Goal: Task Accomplishment & Management: Complete application form

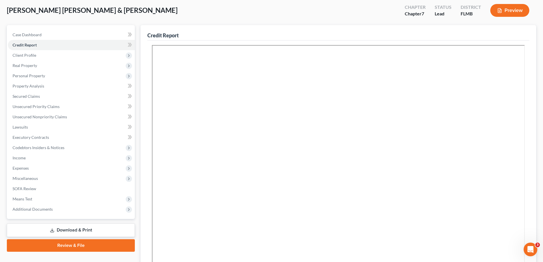
scroll to position [27, 0]
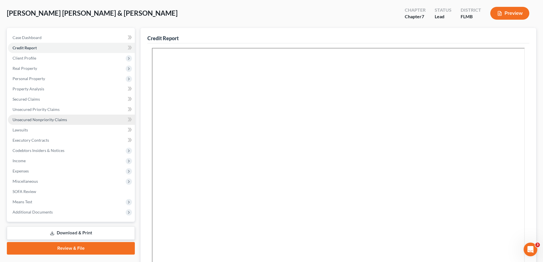
click at [42, 120] on span "Unsecured Nonpriority Claims" at bounding box center [40, 119] width 54 height 5
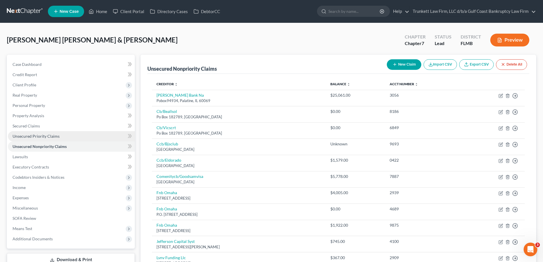
click at [50, 136] on span "Unsecured Priority Claims" at bounding box center [36, 136] width 47 height 5
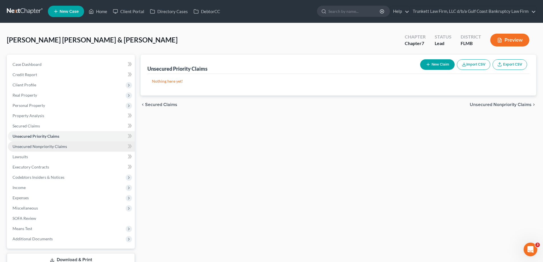
click at [54, 147] on span "Unsecured Nonpriority Claims" at bounding box center [40, 146] width 54 height 5
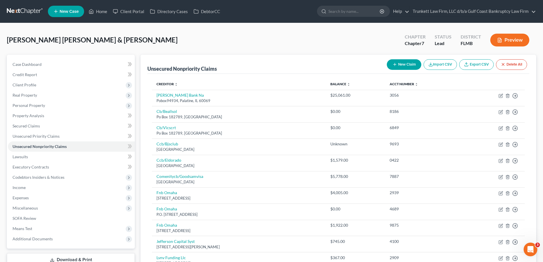
click at [404, 66] on button "New Claim" at bounding box center [403, 64] width 34 height 11
select select "2"
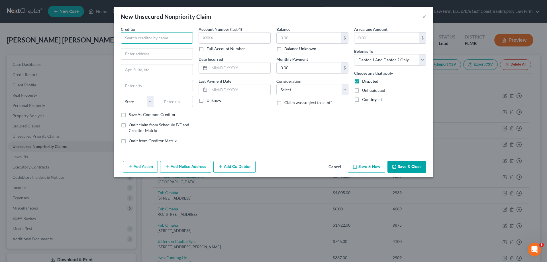
click at [152, 41] on input "text" at bounding box center [157, 37] width 72 height 11
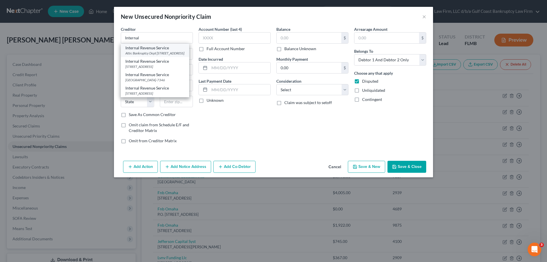
click at [151, 51] on div "Attn: Bankruptcy Dept [STREET_ADDRESS]" at bounding box center [154, 53] width 59 height 5
type input "Internal Revenue Service"
type input "Attn: Bankruptcy Dept"
type input "PO Box 7346"
type input "[GEOGRAPHIC_DATA]"
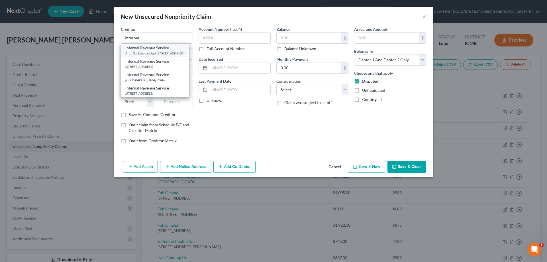
select select "39"
type input "19101"
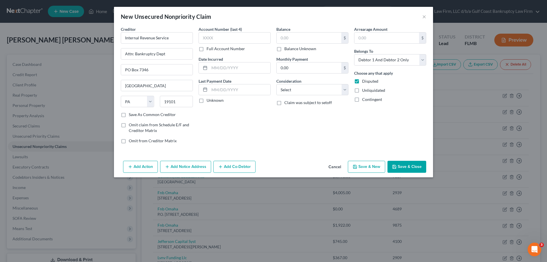
click at [414, 163] on button "Save & Close" at bounding box center [406, 167] width 39 height 12
type input "0.00"
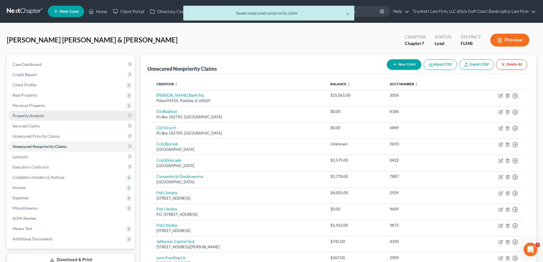
click at [36, 119] on link "Property Analysis" at bounding box center [71, 116] width 127 height 10
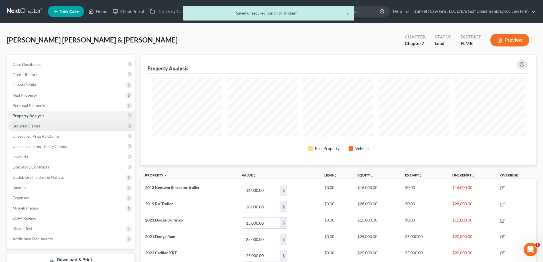
click at [32, 123] on link "Secured Claims" at bounding box center [71, 126] width 127 height 10
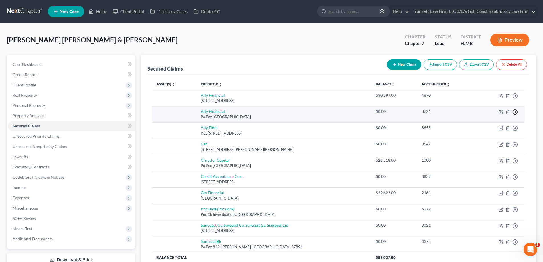
click at [517, 98] on circle "button" at bounding box center [514, 95] width 5 height 5
click at [480, 125] on link "Move to F" at bounding box center [489, 126] width 48 height 10
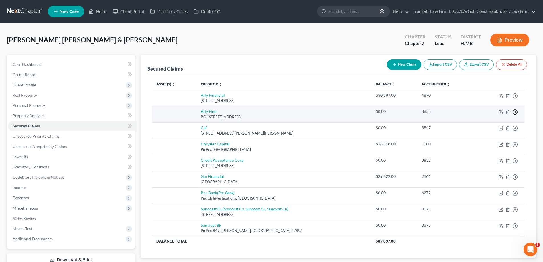
click at [514, 99] on icon "button" at bounding box center [515, 96] width 6 height 6
click at [482, 125] on link "Move to F" at bounding box center [489, 126] width 48 height 10
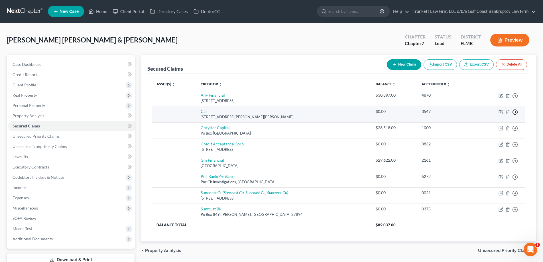
click at [516, 99] on icon "button" at bounding box center [515, 96] width 6 height 6
click at [482, 126] on link "Move to F" at bounding box center [489, 126] width 48 height 10
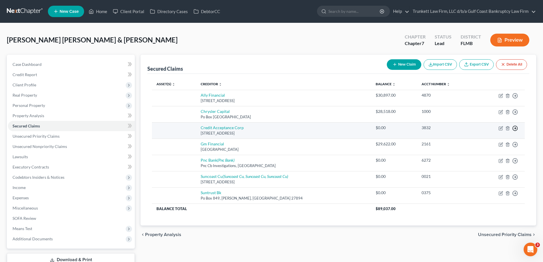
click at [516, 99] on icon "button" at bounding box center [515, 96] width 6 height 6
click at [476, 139] on link "Move to F" at bounding box center [489, 142] width 48 height 10
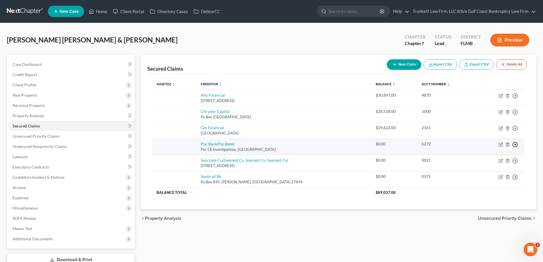
click at [514, 96] on line "button" at bounding box center [515, 96] width 2 height 0
click at [484, 154] on link "Move to F" at bounding box center [489, 158] width 48 height 10
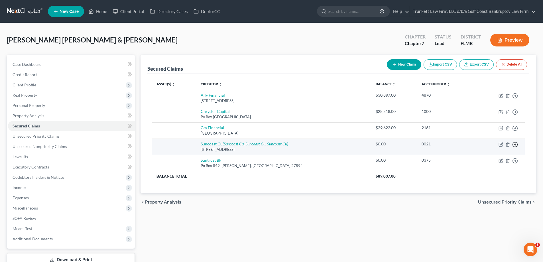
click at [515, 99] on icon "button" at bounding box center [515, 96] width 6 height 6
click at [486, 154] on link "Move to F" at bounding box center [489, 158] width 48 height 10
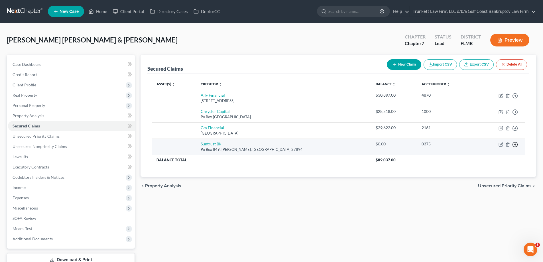
click at [514, 96] on line "button" at bounding box center [515, 96] width 2 height 0
click at [487, 157] on link "Move to F" at bounding box center [489, 158] width 48 height 10
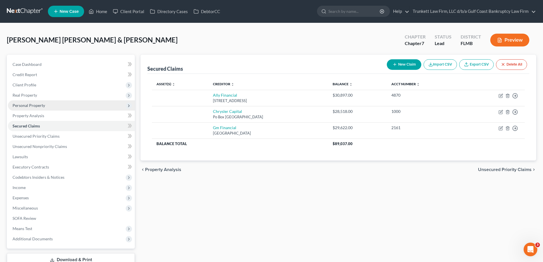
click at [40, 105] on span "Personal Property" at bounding box center [29, 105] width 32 height 5
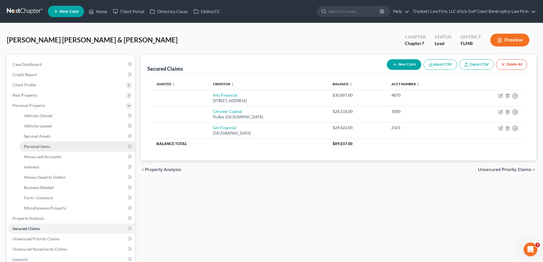
click at [44, 146] on span "Personal Items" at bounding box center [37, 146] width 26 height 5
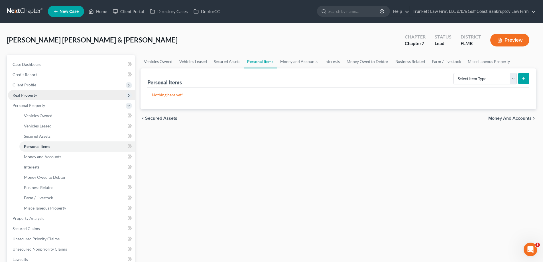
click at [31, 96] on span "Real Property" at bounding box center [25, 95] width 24 height 5
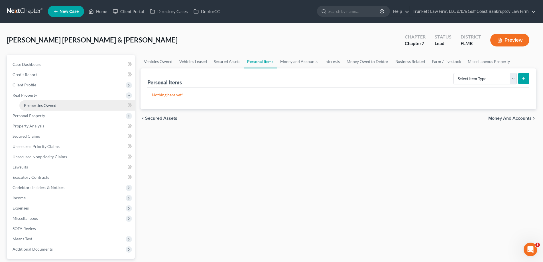
click at [44, 104] on span "Properties Owned" at bounding box center [40, 105] width 32 height 5
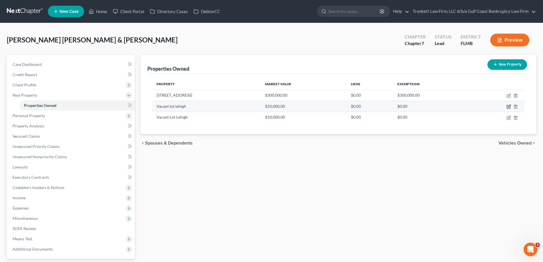
click at [508, 105] on icon "button" at bounding box center [508, 106] width 5 height 5
select select "9"
select select "34"
select select "2"
select select "0"
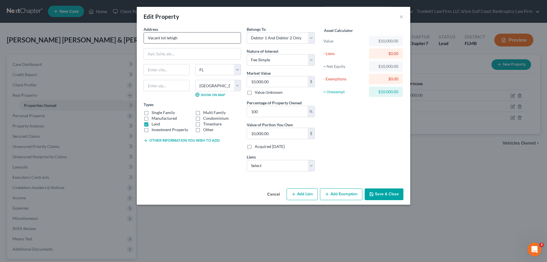
click at [183, 34] on input "Vacant lot lehigh" at bounding box center [192, 37] width 97 height 11
drag, startPoint x: 183, startPoint y: 34, endPoint x: 116, endPoint y: 37, distance: 67.6
click at [116, 37] on div "Edit Property × Address * Vacant lot [GEOGRAPHIC_DATA] [US_STATE] AK [GEOGRAPHI…" at bounding box center [273, 131] width 547 height 262
type input "[STREET_ADDRESS]"
type input "Lehigh Acres"
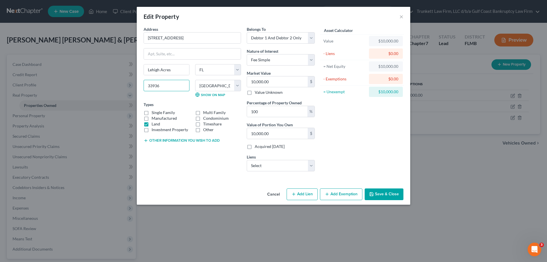
click at [168, 82] on input "33936" at bounding box center [167, 85] width 46 height 11
type input "33972"
click at [279, 79] on input "10,000.00" at bounding box center [277, 81] width 61 height 11
type input "3"
type input "3.00"
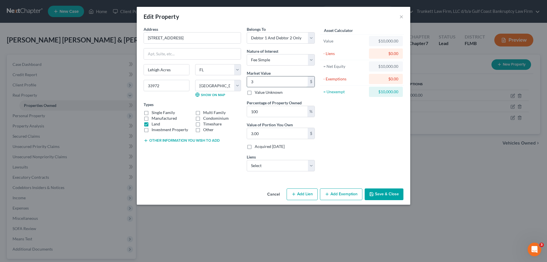
type input "30"
type input "30.00"
type input "300"
type input "300.00"
type input "3000"
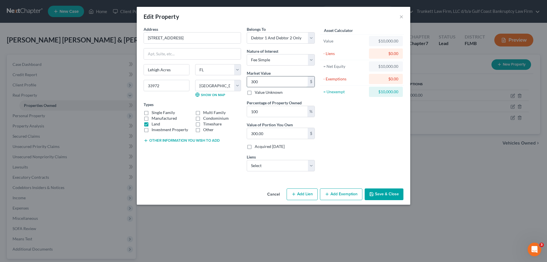
type input "3,000.00"
type input "3,0000"
type input "30,000.00"
type input "30,000"
click at [263, 164] on select "Select Ally Financial - $30,897.00 Gm Financial - $29,622.00 Chrysler Capital -…" at bounding box center [281, 165] width 68 height 11
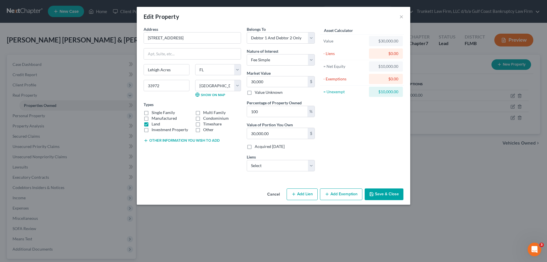
click at [328, 141] on div "Asset Calculator Value $30,000.00 - Liens $0.00 = Net Equity $10,000.00 - Exemp…" at bounding box center [362, 101] width 89 height 150
click at [388, 192] on button "Save & Close" at bounding box center [384, 194] width 39 height 12
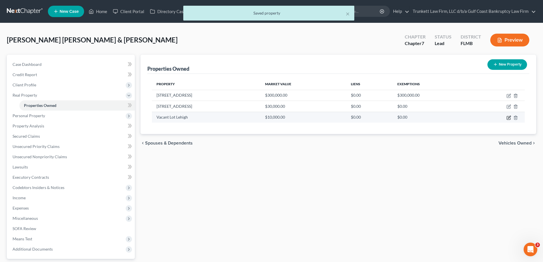
click at [510, 116] on icon "button" at bounding box center [508, 117] width 5 height 5
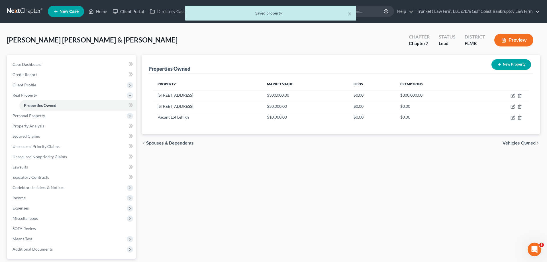
select select "9"
select select "34"
select select "2"
select select "0"
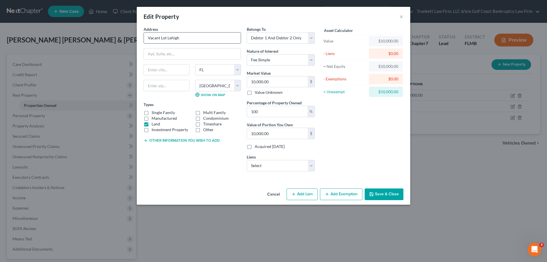
click at [183, 34] on input "Vacant Lot Lehigh" at bounding box center [192, 37] width 97 height 11
drag, startPoint x: 183, startPoint y: 34, endPoint x: 84, endPoint y: 38, distance: 99.2
click at [84, 38] on div "Edit Property × Address * Vacant [GEOGRAPHIC_DATA] [GEOGRAPHIC_DATA] [US_STATE]…" at bounding box center [273, 131] width 547 height 262
type input "[STREET_ADDRESS]"
type input "L"
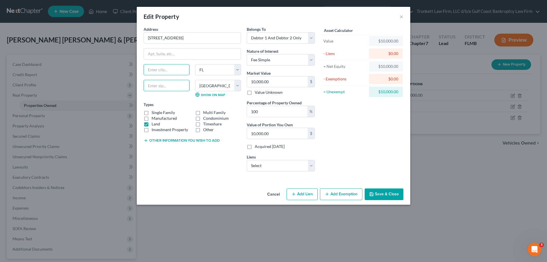
click at [164, 88] on input "text" at bounding box center [167, 85] width 46 height 11
type input "33972"
click at [268, 75] on label "Market Value" at bounding box center [259, 73] width 24 height 6
type input "Lehigh Acres"
click at [271, 79] on input "10,000.00" at bounding box center [277, 81] width 61 height 11
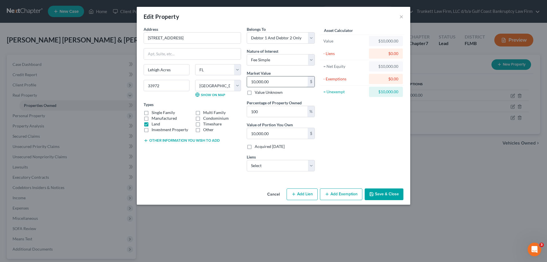
type input "3"
type input "3.00"
type input "30"
type input "30.00"
type input "300"
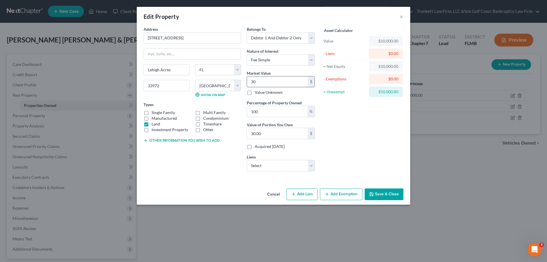
type input "300.00"
type input "3000"
type input "3,000.00"
type input "3,0000"
type input "30,000.00"
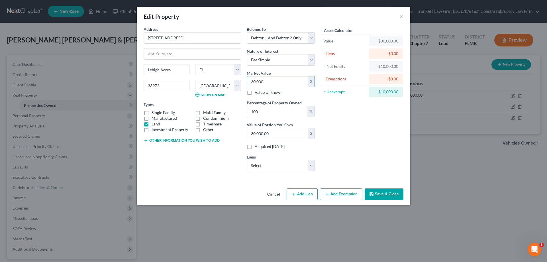
type input "30,000"
click at [392, 194] on button "Save & Close" at bounding box center [384, 194] width 39 height 12
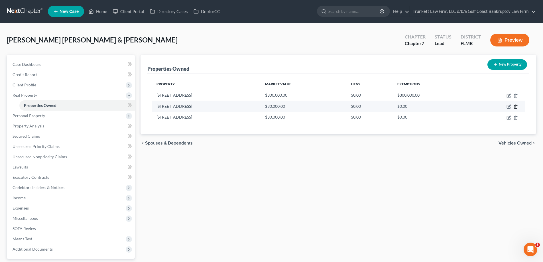
click at [515, 106] on icon "button" at bounding box center [515, 106] width 5 height 5
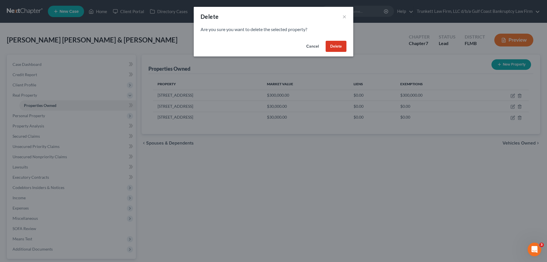
click at [342, 44] on button "Delete" at bounding box center [336, 46] width 21 height 11
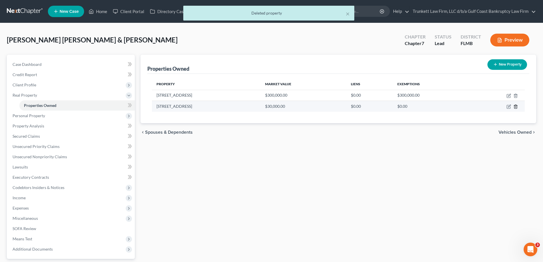
click at [513, 106] on icon "button" at bounding box center [515, 106] width 5 height 5
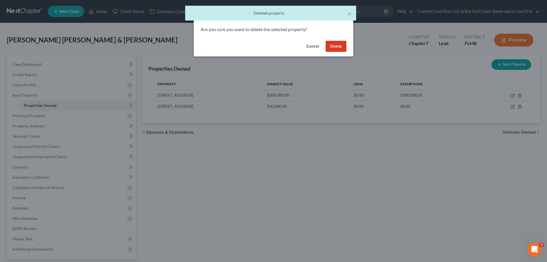
click at [343, 46] on button "Delete" at bounding box center [336, 46] width 21 height 11
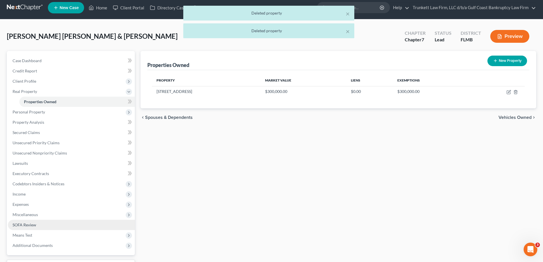
scroll to position [51, 0]
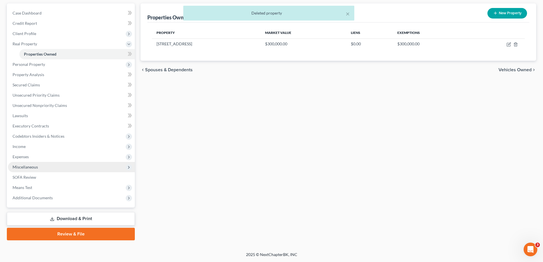
click at [34, 166] on span "Miscellaneous" at bounding box center [25, 166] width 25 height 5
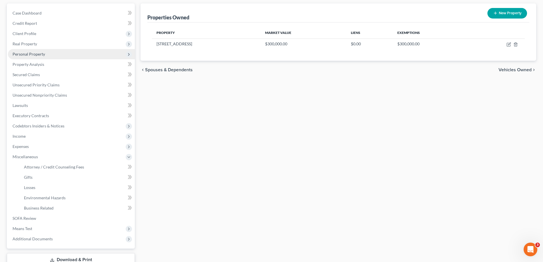
click at [33, 57] on span "Personal Property" at bounding box center [71, 54] width 127 height 10
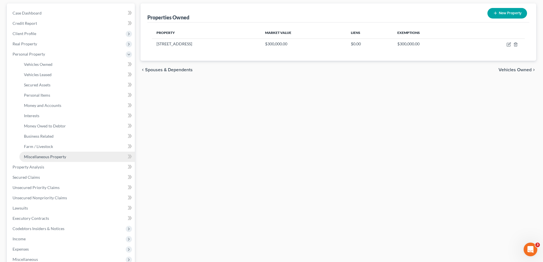
click at [58, 155] on span "Miscellaneous Property" at bounding box center [45, 156] width 42 height 5
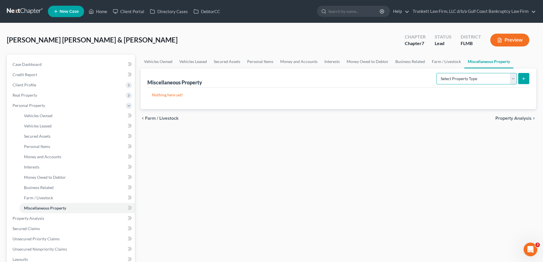
click at [513, 78] on select "Select Property Type Assigned for Creditor Benefit [DATE] Holding for Another N…" at bounding box center [476, 78] width 80 height 11
select select "transferred"
click at [436, 73] on select "Select Property Type Assigned for Creditor Benefit [DATE] Holding for Another N…" at bounding box center [476, 78] width 80 height 11
click at [524, 77] on icon "submit" at bounding box center [523, 78] width 5 height 5
select select "Ordinary ([DATE])"
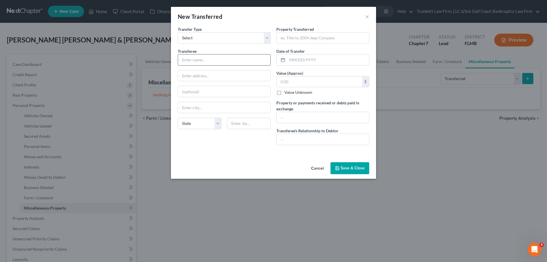
click at [200, 61] on input "text" at bounding box center [224, 59] width 92 height 11
click at [207, 63] on input "text" at bounding box center [224, 59] width 92 height 11
type input "[PERSON_NAME]"
click at [306, 36] on input "text" at bounding box center [323, 37] width 92 height 11
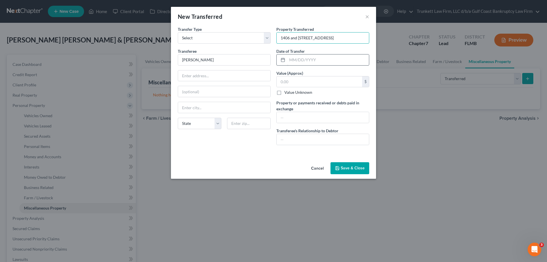
type input "1406 and [STREET_ADDRESS]"
click at [309, 57] on input "text" at bounding box center [328, 59] width 82 height 11
type input "[DATE]"
click at [293, 83] on input "text" at bounding box center [319, 81] width 85 height 11
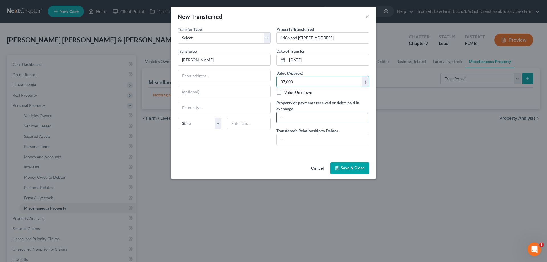
type input "37,000"
click at [297, 118] on input "text" at bounding box center [323, 117] width 92 height 11
type input "sold vacant lots used money to live on and pay bills"
click at [306, 131] on label "Transferee's Relationship to Debtor" at bounding box center [307, 131] width 62 height 6
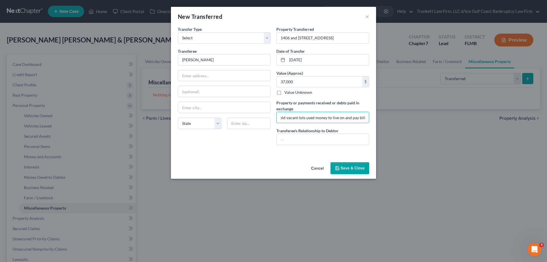
scroll to position [0, 0]
click at [300, 140] on input "text" at bounding box center [323, 139] width 92 height 11
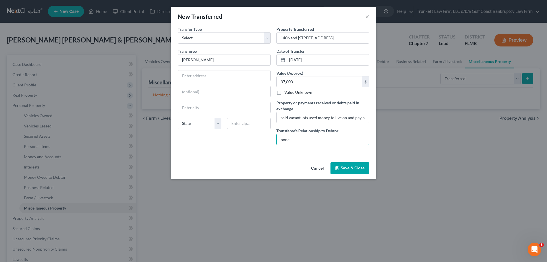
type input "none"
click at [361, 168] on button "Save & Close" at bounding box center [349, 168] width 39 height 12
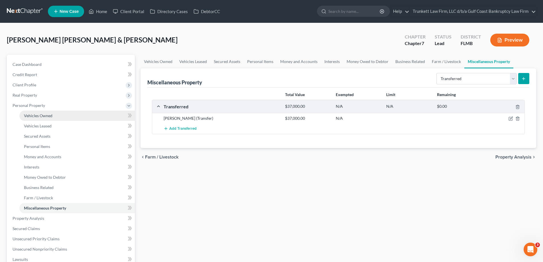
click at [44, 115] on span "Vehicles Owned" at bounding box center [38, 115] width 28 height 5
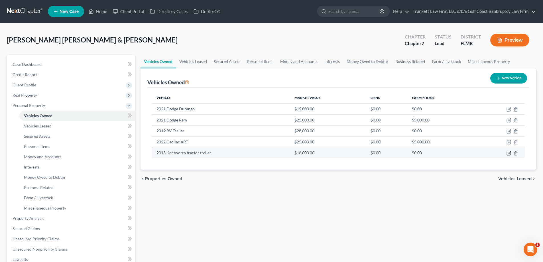
click at [510, 155] on icon "button" at bounding box center [508, 153] width 5 height 5
select select "0"
select select "13"
select select "3"
select select "0"
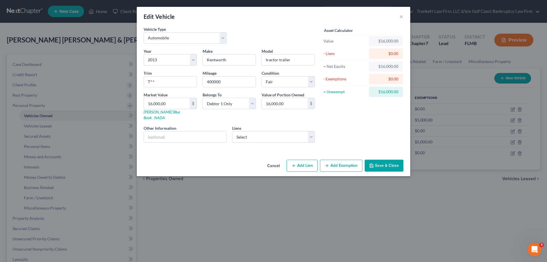
click at [303, 159] on button "Add Lien" at bounding box center [302, 165] width 31 height 12
select select "0"
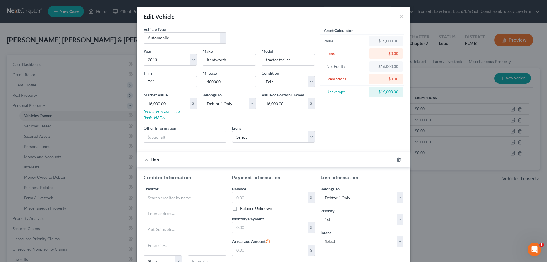
click at [175, 192] on input "text" at bounding box center [185, 197] width 83 height 11
click at [174, 209] on input "text" at bounding box center [185, 213] width 82 height 11
type input "Perco Industries, Inc."
type input "[STREET_ADDRESS]"
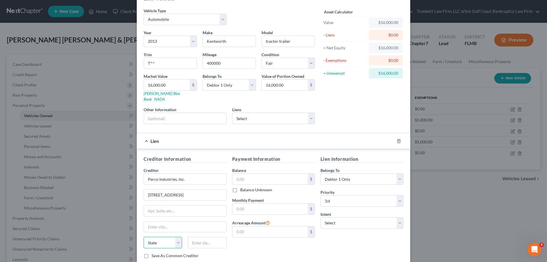
scroll to position [50, 0]
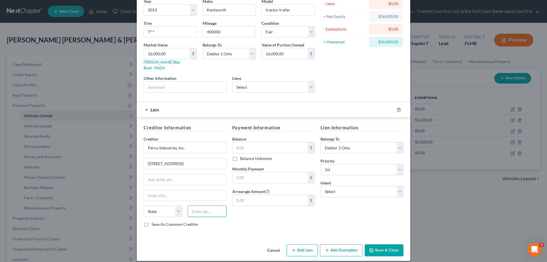
click at [207, 206] on input "text" at bounding box center [207, 210] width 38 height 11
type input "33178"
click at [255, 145] on input "text" at bounding box center [269, 147] width 75 height 11
type input "[GEOGRAPHIC_DATA]"
select select "9"
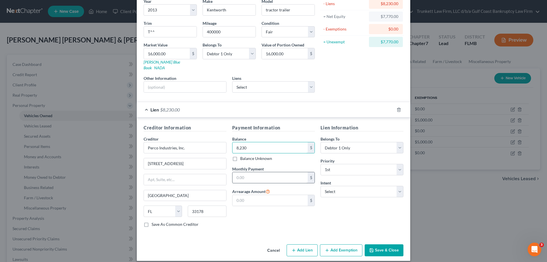
type input "8,230"
click at [255, 172] on input "text" at bounding box center [269, 177] width 75 height 11
click at [336, 186] on select "Select Surrender Redeem Reaffirm Avoid Other" at bounding box center [361, 191] width 83 height 11
select select "0"
click at [320, 186] on select "Select Surrender Redeem Reaffirm Avoid Other" at bounding box center [361, 191] width 83 height 11
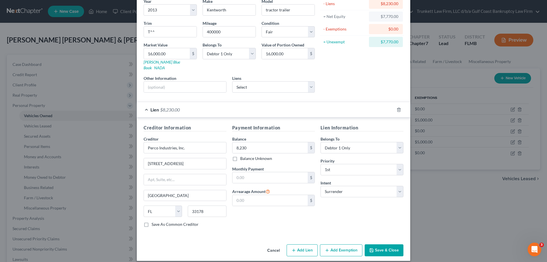
click at [382, 244] on button "Save & Close" at bounding box center [384, 250] width 39 height 12
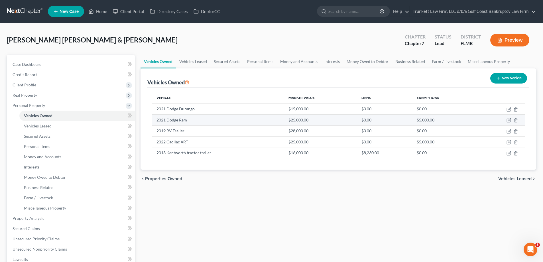
click at [436, 117] on td "$5,000.00" at bounding box center [444, 119] width 65 height 11
click at [508, 120] on icon "button" at bounding box center [508, 120] width 5 height 5
select select "0"
select select "5"
select select "4"
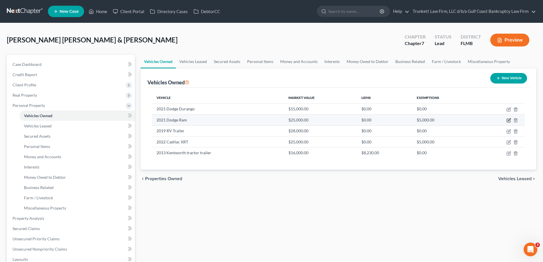
select select "2"
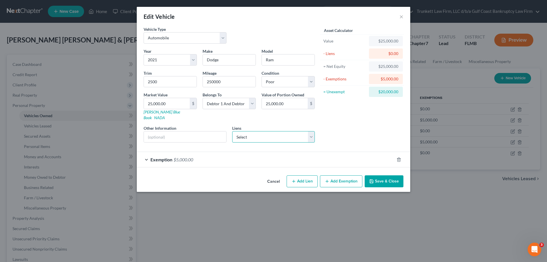
click at [306, 131] on select "Select Ally Financial - $30,897.00 Gm Financial - $29,622.00 Chrysler Capital -…" at bounding box center [273, 136] width 83 height 11
select select "0"
click at [232, 131] on select "Select Ally Financial - $30,897.00 Gm Financial - $29,622.00 Chrysler Capital -…" at bounding box center [273, 136] width 83 height 11
select select
select select "23"
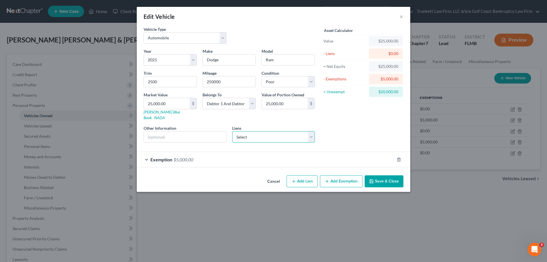
select select "1"
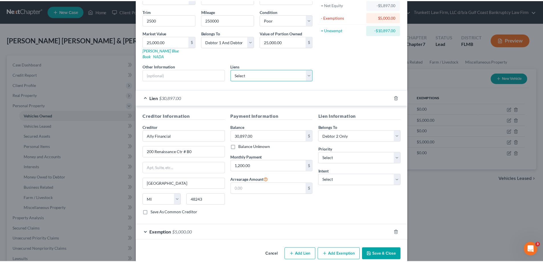
scroll to position [66, 0]
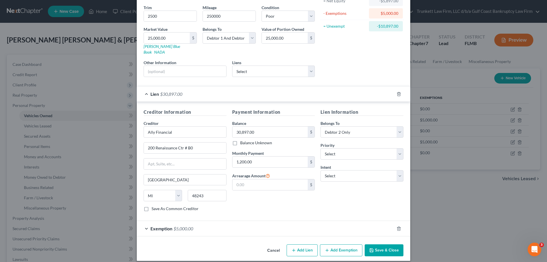
click at [387, 244] on button "Save & Close" at bounding box center [384, 250] width 39 height 12
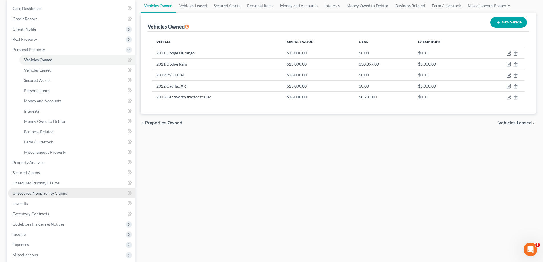
scroll to position [57, 0]
click at [54, 193] on span "Unsecured Nonpriority Claims" at bounding box center [40, 191] width 54 height 5
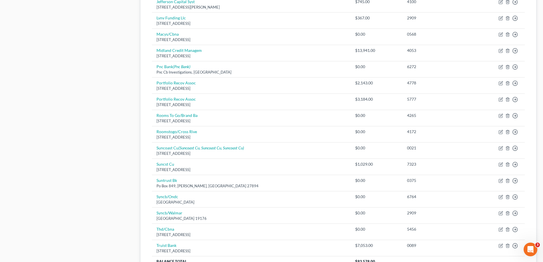
scroll to position [396, 0]
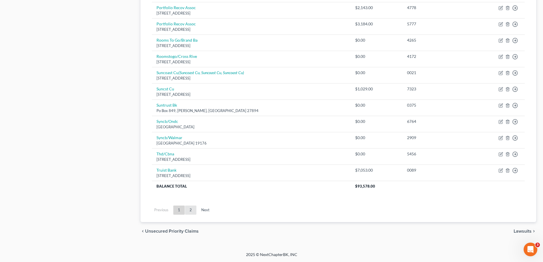
click at [191, 208] on link "2" at bounding box center [190, 209] width 11 height 9
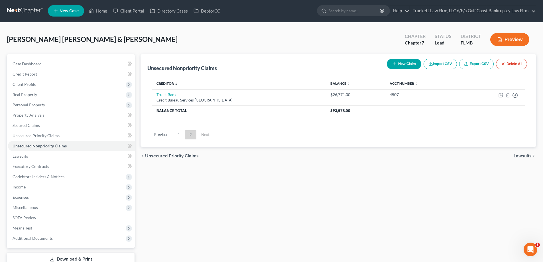
scroll to position [0, 0]
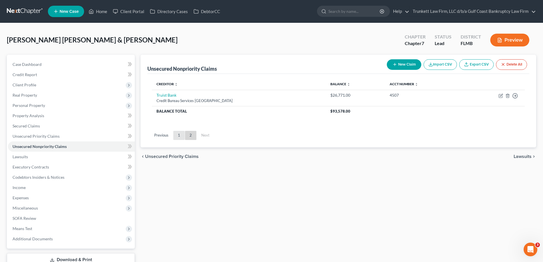
click at [175, 133] on link "1" at bounding box center [178, 135] width 11 height 9
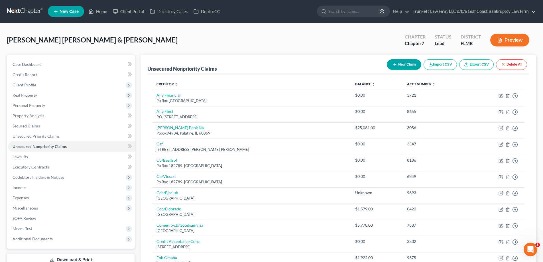
click at [401, 64] on button "New Claim" at bounding box center [403, 64] width 34 height 11
select select "2"
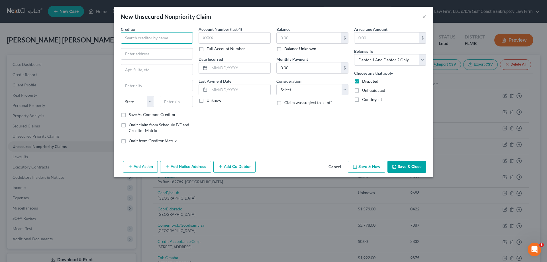
click at [148, 38] on input "text" at bounding box center [157, 37] width 72 height 11
type input "Palisades Collection LLC"
click at [149, 56] on input "text" at bounding box center [156, 53] width 71 height 11
type input "c/o Andreu, [PERSON_NAME], [PERSON_NAME] & [PERSON_NAME]"
click at [151, 71] on input "text" at bounding box center [156, 69] width 71 height 11
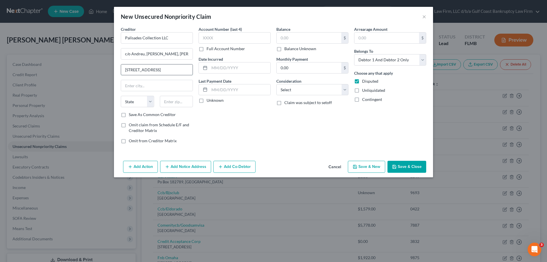
click at [176, 70] on input "[STREET_ADDRESS]" at bounding box center [156, 69] width 71 height 11
type input "[STREET_ADDRESS]"
type input "33126"
click at [233, 38] on input "text" at bounding box center [235, 37] width 72 height 11
type input "[GEOGRAPHIC_DATA]"
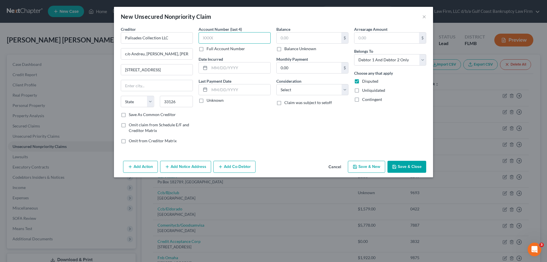
select select "9"
click at [206, 48] on label "Full Account Number" at bounding box center [225, 49] width 38 height 6
click at [209, 48] on input "Full Account Number" at bounding box center [211, 48] width 4 height 4
click at [231, 35] on input "text" at bounding box center [235, 37] width 72 height 11
type input "06/2023 SC"
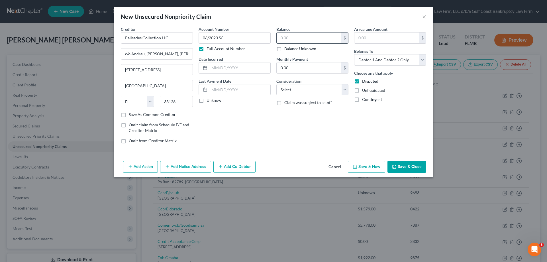
click at [307, 37] on input "text" at bounding box center [309, 37] width 65 height 11
type input "2,000"
click at [399, 162] on button "Save & Close" at bounding box center [406, 167] width 39 height 12
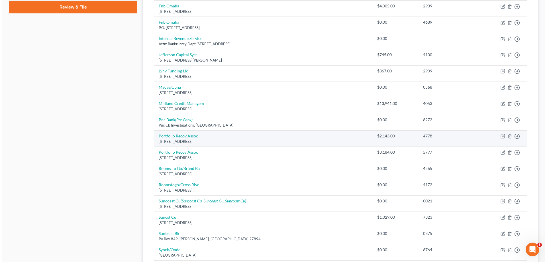
scroll to position [228, 0]
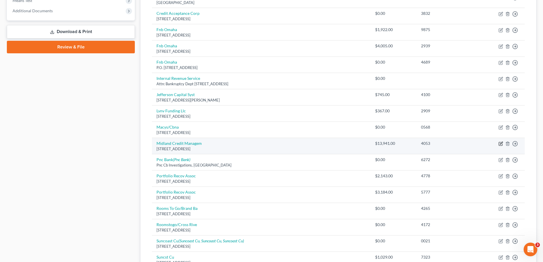
click at [501, 144] on icon "button" at bounding box center [501, 143] width 3 height 3
select select "23"
select select "1"
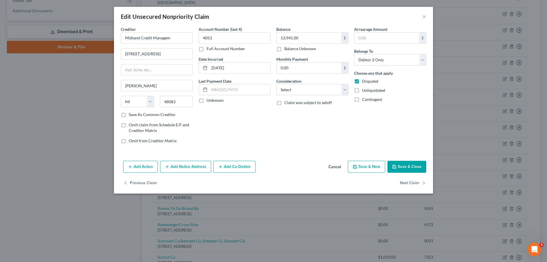
click at [194, 165] on button "Add Notice Address" at bounding box center [185, 167] width 51 height 12
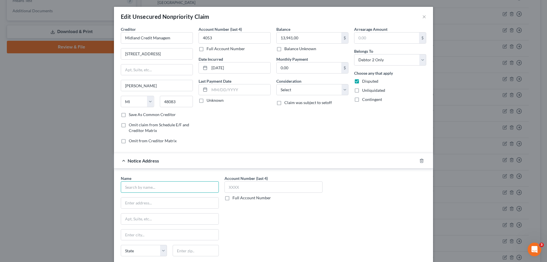
click at [158, 187] on input "text" at bounding box center [170, 186] width 98 height 11
type input "Midland"
type input "PO Box 2121"
click at [175, 250] on input "text" at bounding box center [196, 250] width 46 height 11
type input "48090"
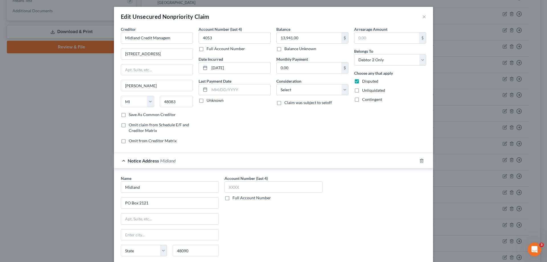
click at [232, 196] on label "Full Account Number" at bounding box center [251, 198] width 38 height 6
click at [235, 196] on input "Full Account Number" at bounding box center [237, 197] width 4 height 4
type input "[PERSON_NAME]"
select select "23"
click at [263, 186] on input "text" at bounding box center [273, 186] width 98 height 11
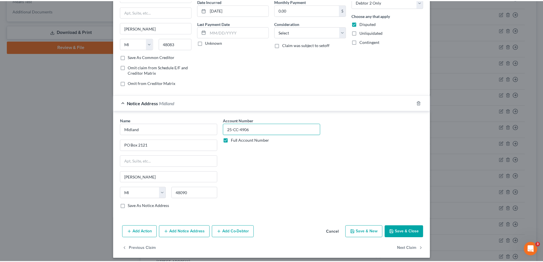
scroll to position [61, 0]
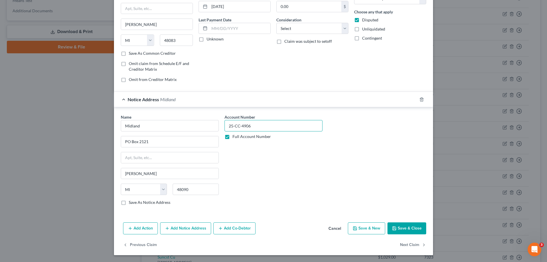
type input "25-CC-4906"
click at [400, 224] on button "Save & Close" at bounding box center [406, 228] width 39 height 12
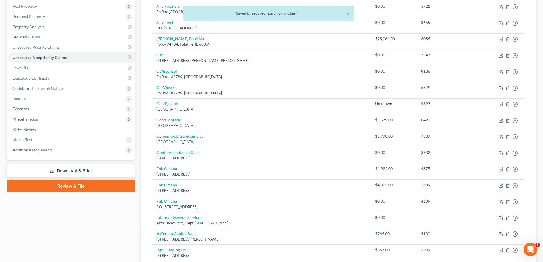
scroll to position [28, 0]
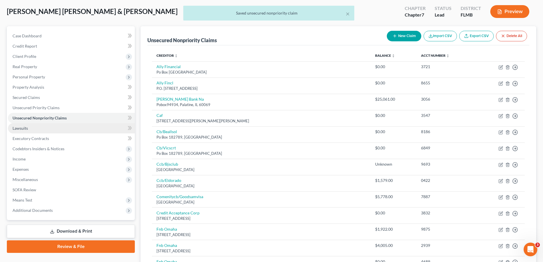
click at [28, 130] on link "Lawsuits" at bounding box center [71, 128] width 127 height 10
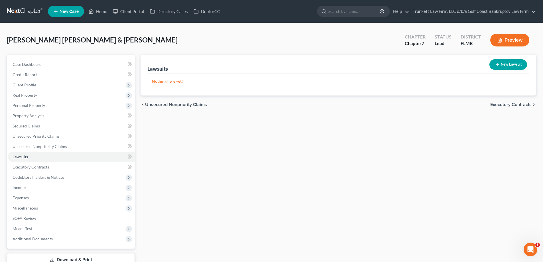
click at [506, 66] on button "New Lawsuit" at bounding box center [508, 64] width 38 height 11
select select "0"
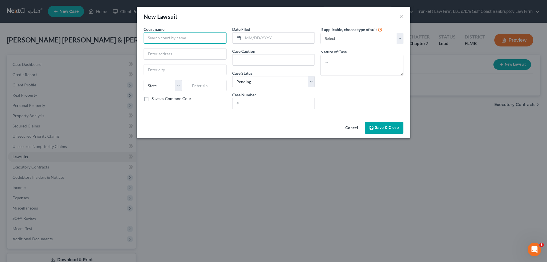
click at [175, 34] on input "text" at bounding box center [185, 37] width 83 height 11
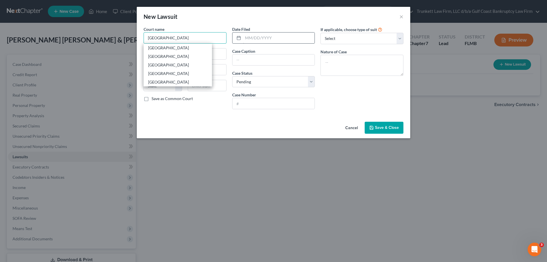
type input "[GEOGRAPHIC_DATA]"
click at [265, 37] on input "text" at bounding box center [279, 37] width 72 height 11
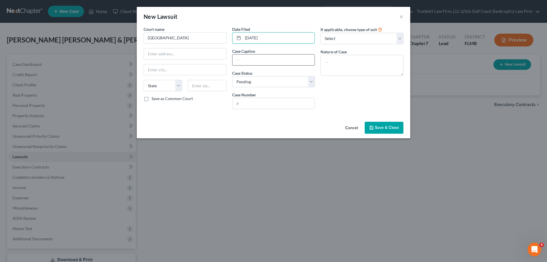
type input "[DATE]"
click at [251, 64] on input "text" at bounding box center [273, 59] width 82 height 11
drag, startPoint x: 301, startPoint y: 60, endPoint x: 364, endPoint y: 54, distance: 63.5
click at [364, 54] on div "Court name * [GEOGRAPHIC_DATA] [US_STATE] AK AR AZ CA CO [GEOGRAPHIC_DATA] DE […" at bounding box center [273, 69] width 265 height 87
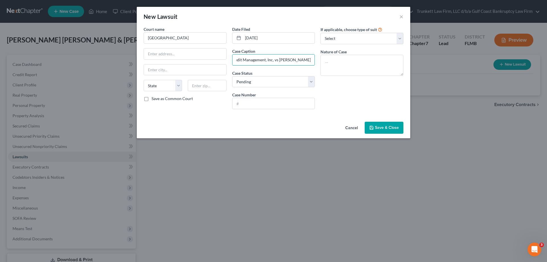
scroll to position [0, 32]
click at [273, 60] on input "Midland Credit Management, Inc, vs [PERSON_NAME]" at bounding box center [273, 59] width 82 height 11
type input "Midland Credit Management, Inc, vs [PERSON_NAME]"
click at [240, 108] on input "text" at bounding box center [273, 103] width 82 height 11
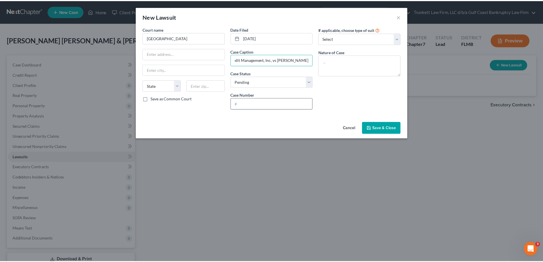
scroll to position [0, 0]
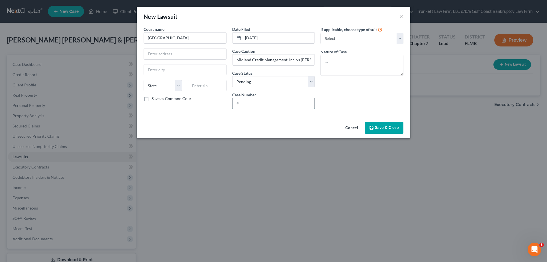
click at [242, 107] on input "text" at bounding box center [273, 103] width 82 height 11
type input "25CC4906"
click at [383, 125] on span "Save & Close" at bounding box center [387, 127] width 24 height 5
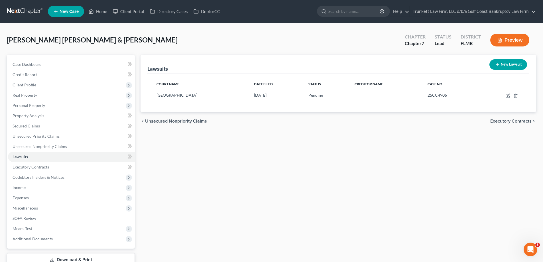
click at [513, 64] on button "New Lawsuit" at bounding box center [508, 64] width 38 height 11
select select "0"
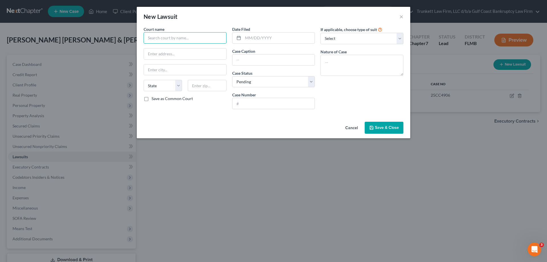
click at [155, 41] on input "text" at bounding box center [185, 37] width 83 height 11
type input "P"
type input "l"
type input "collier county"
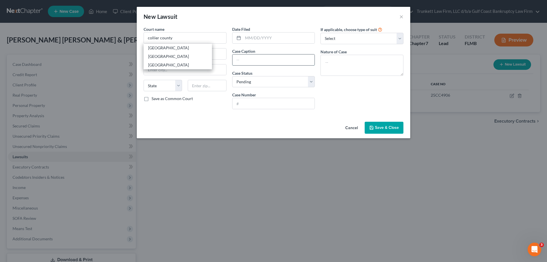
click at [247, 58] on input "text" at bounding box center [273, 59] width 82 height 11
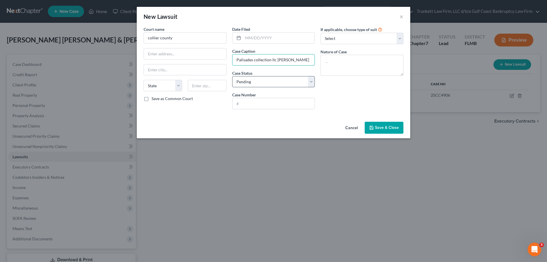
type input "Palisades collection llc [PERSON_NAME]"
click at [250, 82] on select "Select Pending On Appeal Concluded" at bounding box center [273, 81] width 83 height 11
select select "2"
click at [232, 76] on select "Select Pending On Appeal Concluded" at bounding box center [273, 81] width 83 height 11
click at [249, 106] on input "text" at bounding box center [273, 103] width 82 height 11
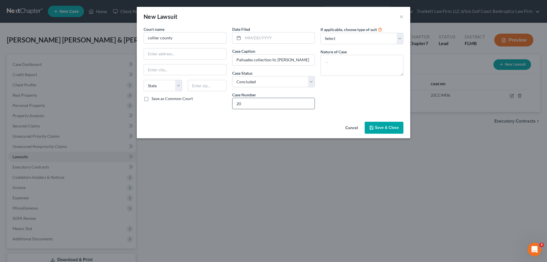
type input "2"
type input "06-2023 SC"
click at [388, 124] on button "Save & Close" at bounding box center [384, 128] width 39 height 12
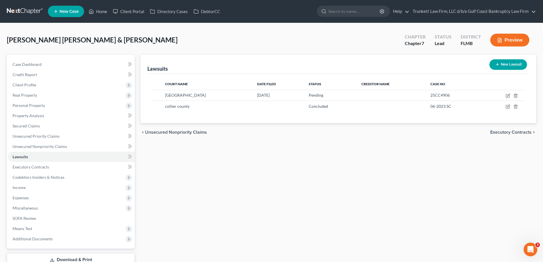
click at [506, 62] on button "New Lawsuit" at bounding box center [508, 64] width 38 height 11
select select "0"
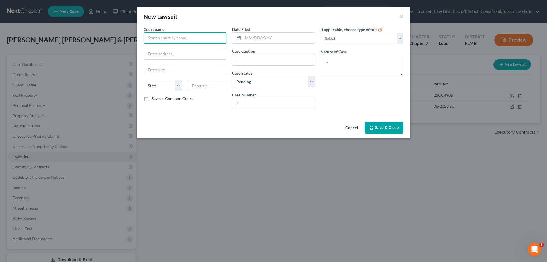
click at [177, 38] on input "text" at bounding box center [185, 37] width 83 height 11
type input "T"
type input "[GEOGRAPHIC_DATA]"
click at [267, 56] on input "text" at bounding box center [273, 59] width 82 height 11
type input "Truist Bank"
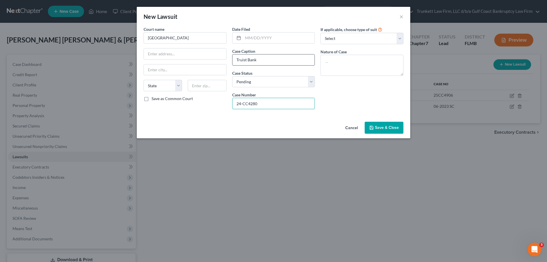
type input "24-CC4280"
click at [267, 60] on input "Truist Bank" at bounding box center [273, 59] width 82 height 11
type input "Truist Bank v. [PERSON_NAME]"
click at [391, 125] on span "Save & Close" at bounding box center [387, 127] width 24 height 5
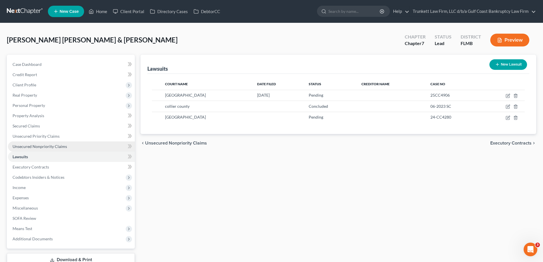
click at [41, 146] on span "Unsecured Nonpriority Claims" at bounding box center [40, 146] width 54 height 5
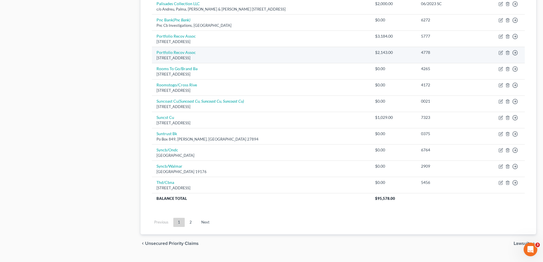
scroll to position [396, 0]
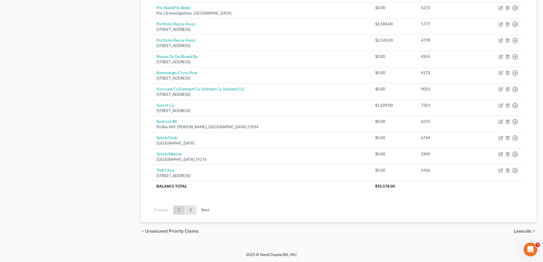
click at [192, 208] on link "2" at bounding box center [190, 209] width 11 height 9
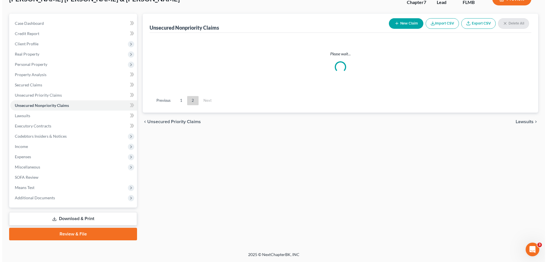
scroll to position [41, 0]
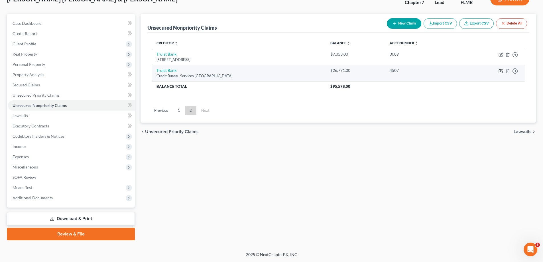
click at [502, 70] on icon "button" at bounding box center [501, 70] width 3 height 3
select select "28"
select select "1"
select select "2"
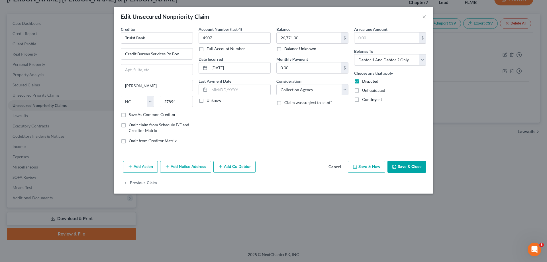
click at [214, 171] on button "Add Co-Debtor" at bounding box center [234, 167] width 42 height 12
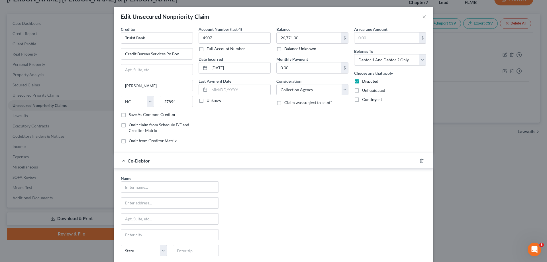
click at [422, 159] on div at bounding box center [425, 160] width 16 height 9
click at [420, 161] on icon "button" at bounding box center [421, 161] width 3 height 4
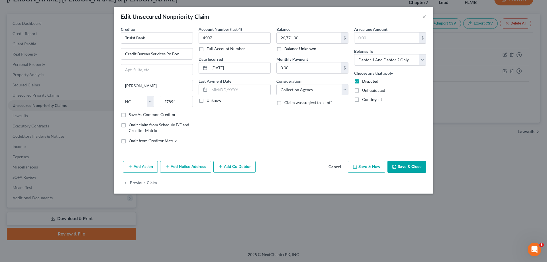
click at [201, 167] on button "Add Notice Address" at bounding box center [185, 167] width 51 height 12
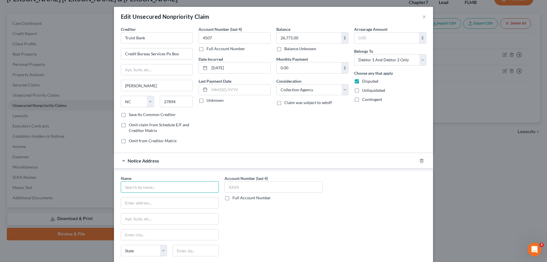
click at [181, 189] on input "text" at bounding box center [170, 186] width 98 height 11
type input "Marcadis Singer PA"
type input "[STREET_ADDRESS]"
type input "33611"
type input "[GEOGRAPHIC_DATA]"
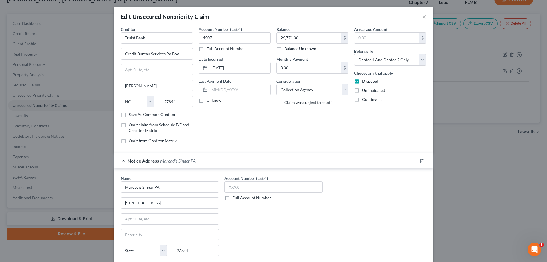
select select "9"
click at [232, 199] on label "Full Account Number" at bounding box center [251, 198] width 38 height 6
click at [235, 199] on input "Full Account Number" at bounding box center [237, 197] width 4 height 4
click at [235, 186] on input "text" at bounding box center [273, 186] width 98 height 11
click at [245, 189] on input "text" at bounding box center [273, 186] width 98 height 11
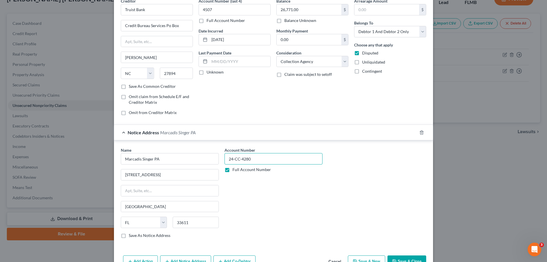
scroll to position [61, 0]
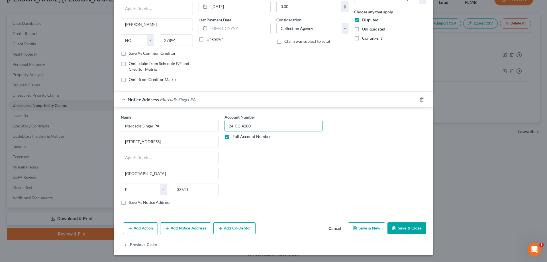
type input "24-CC-4280"
click at [410, 226] on button "Save & Close" at bounding box center [406, 228] width 39 height 12
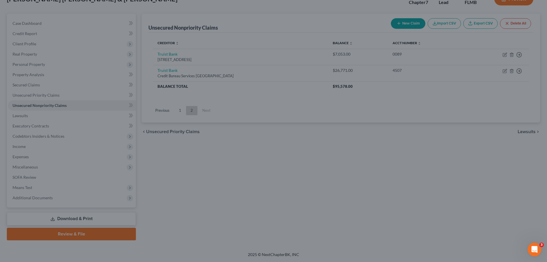
type input "0"
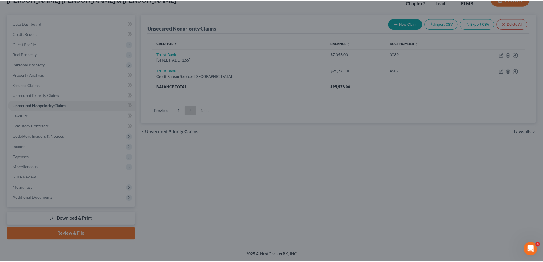
scroll to position [0, 0]
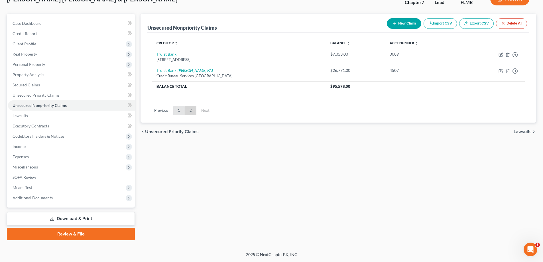
click at [179, 111] on link "1" at bounding box center [178, 110] width 11 height 9
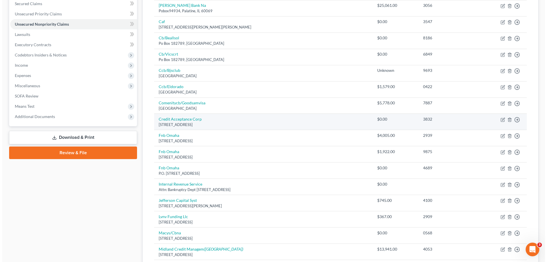
scroll to position [126, 0]
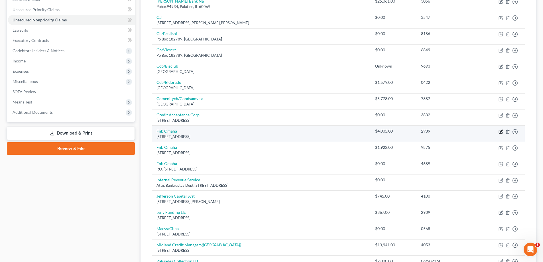
click at [502, 131] on icon "button" at bounding box center [500, 131] width 5 height 5
select select "30"
select select "2"
select select "0"
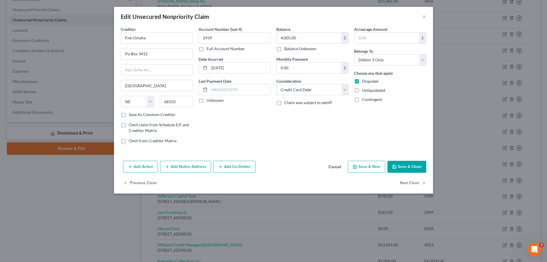
click at [177, 165] on button "Add Notice Address" at bounding box center [185, 167] width 51 height 12
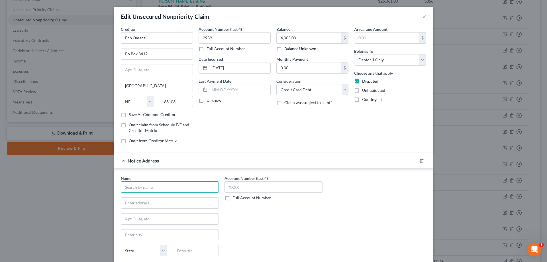
click at [153, 186] on input "text" at bounding box center [170, 186] width 98 height 11
type input "[PERSON_NAME] & Associates LLC"
type input "PO ?Box 4953"
type input "36103"
click at [232, 198] on label "Full Account Number" at bounding box center [251, 198] width 38 height 6
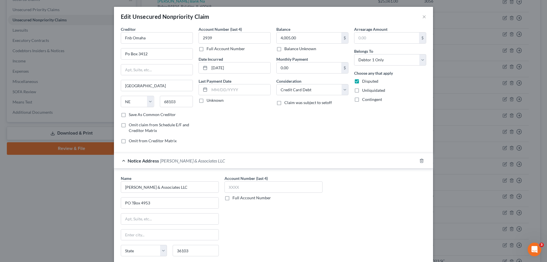
click at [235, 198] on input "Full Account Number" at bounding box center [237, 197] width 4 height 4
type input "[PERSON_NAME]"
select select "0"
click at [253, 188] on input "text" at bounding box center [273, 186] width 98 height 11
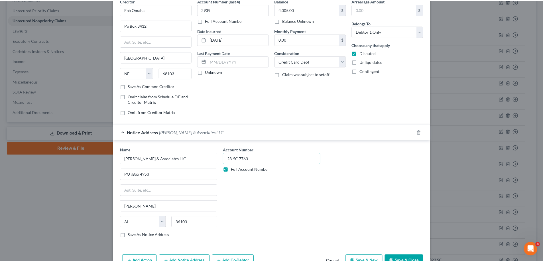
scroll to position [61, 0]
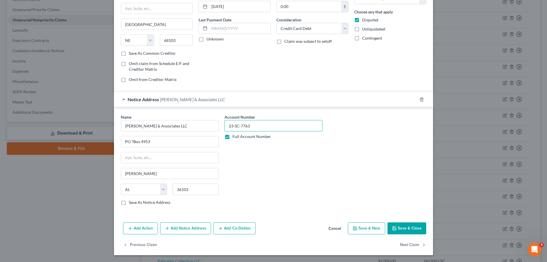
type input "23-SC-7763"
click at [416, 232] on button "Save & Close" at bounding box center [406, 228] width 39 height 12
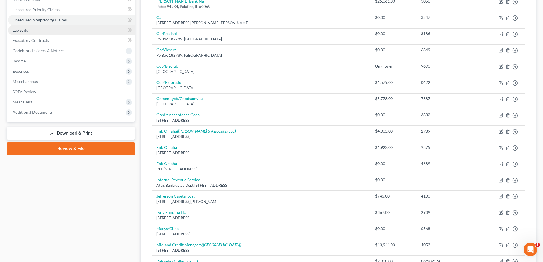
click at [27, 31] on span "Lawsuits" at bounding box center [20, 30] width 15 height 5
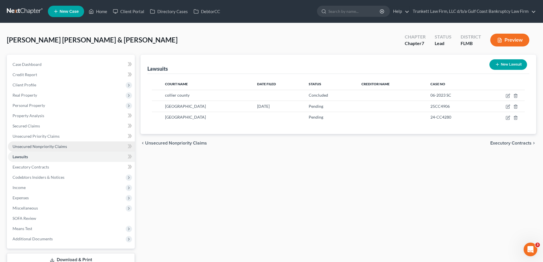
click at [42, 146] on span "Unsecured Nonpriority Claims" at bounding box center [40, 146] width 54 height 5
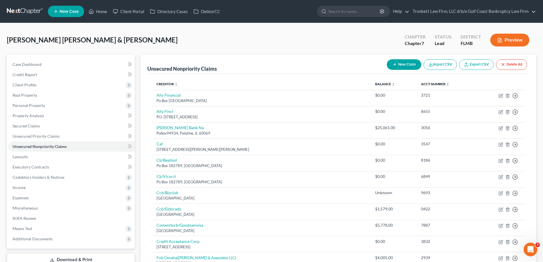
click at [399, 59] on button "New Claim" at bounding box center [403, 64] width 34 height 11
select select "2"
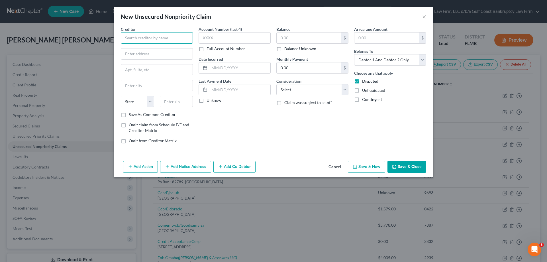
click at [157, 36] on input "text" at bounding box center [157, 37] width 72 height 11
type input "Ameripath [GEOGRAPHIC_DATA][PERSON_NAME]"
type input "PO Box 740976"
type input "34274"
click at [203, 39] on input "text" at bounding box center [235, 37] width 72 height 11
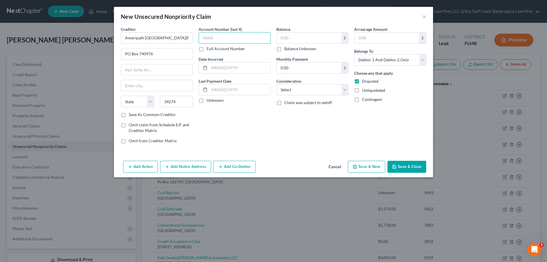
type input "Nokomis"
select select "9"
type input "5163"
click at [277, 35] on input "text" at bounding box center [309, 37] width 65 height 11
type input "488"
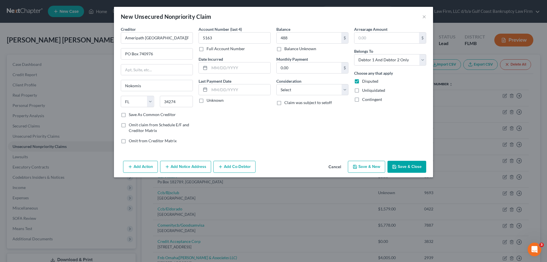
click at [419, 167] on button "Save & Close" at bounding box center [406, 167] width 39 height 12
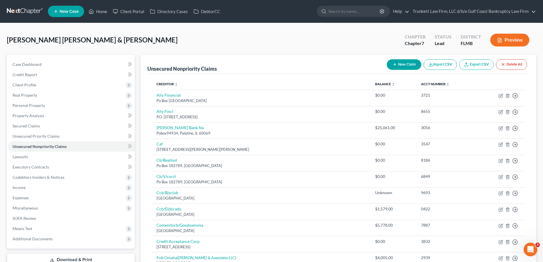
click at [403, 62] on button "New Claim" at bounding box center [403, 64] width 34 height 11
select select "2"
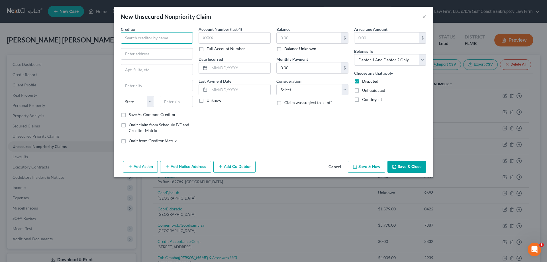
click at [142, 38] on input "text" at bounding box center [157, 37] width 72 height 11
type input "Lab corp"
type input "PO Box 2240"
type input "27216"
click at [220, 36] on input "text" at bounding box center [235, 37] width 72 height 11
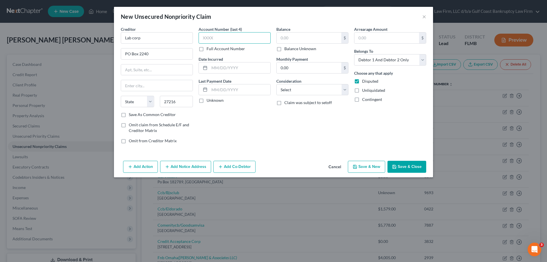
type input "[GEOGRAPHIC_DATA]"
select select "28"
type input "0138"
click at [289, 38] on input "text" at bounding box center [309, 37] width 65 height 11
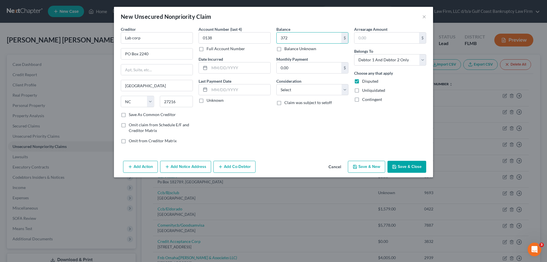
type input "372"
click at [406, 167] on button "Save & Close" at bounding box center [406, 167] width 39 height 12
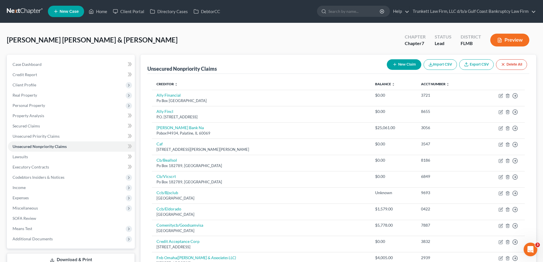
click at [412, 61] on button "New Claim" at bounding box center [403, 64] width 34 height 11
select select "2"
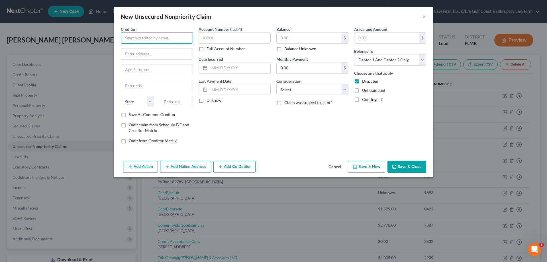
click at [149, 38] on input "text" at bounding box center [157, 37] width 72 height 11
click at [132, 51] on input "text" at bounding box center [156, 53] width 71 height 11
click at [155, 38] on input "US Anesthesia" at bounding box center [157, 37] width 72 height 11
drag, startPoint x: 132, startPoint y: 42, endPoint x: 99, endPoint y: 45, distance: 33.4
click at [99, 45] on div "New Unsecured Nonpriority Claim × Creditor * US Anesthesia State [US_STATE] AK …" at bounding box center [273, 131] width 547 height 262
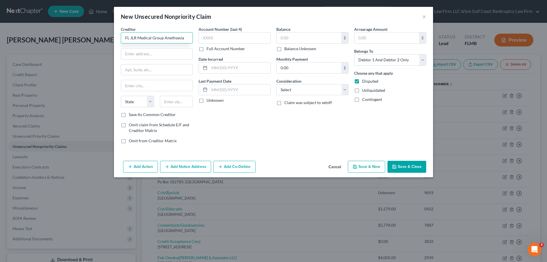
type input "FL JLR Medical Group Anethsesia"
type input "PO Box 744573"
type input "30374"
type input "[GEOGRAPHIC_DATA]"
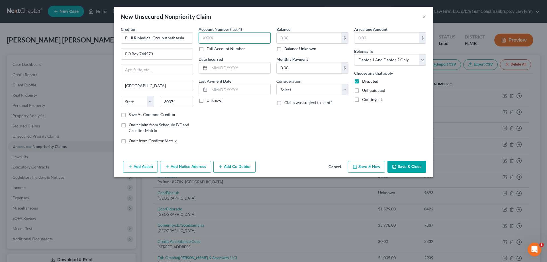
select select "10"
click at [220, 38] on input "text" at bounding box center [235, 37] width 72 height 11
type input "7713"
click at [295, 40] on input "text" at bounding box center [309, 37] width 65 height 11
type input "1,505.52"
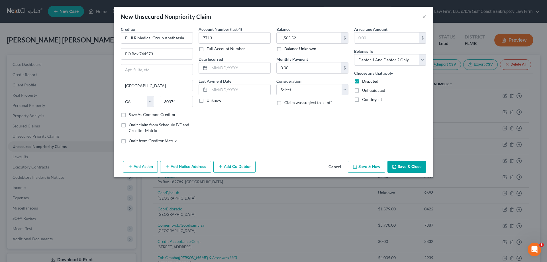
click at [410, 169] on button "Save & Close" at bounding box center [406, 167] width 39 height 12
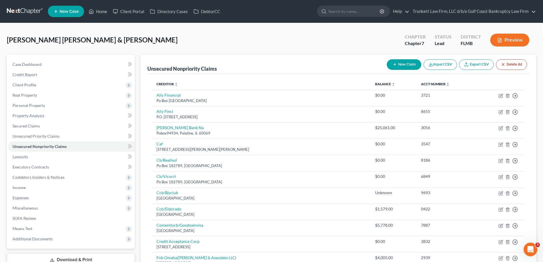
click at [410, 65] on button "New Claim" at bounding box center [403, 64] width 34 height 11
select select "2"
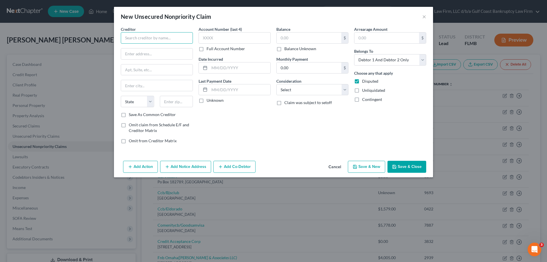
click at [146, 36] on input "text" at bounding box center [157, 37] width 72 height 11
type input "[MEDICAL_DATA] institute"
type input "[STREET_ADDRESS][US_STATE]"
type input "33908"
type input "[GEOGRAPHIC_DATA][PERSON_NAME]"
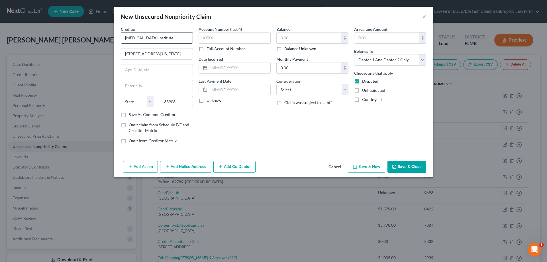
select select "9"
click at [219, 40] on input "text" at bounding box center [235, 37] width 72 height 11
type input "8622"
click at [299, 38] on input "text" at bounding box center [309, 37] width 65 height 11
type input "1,937.41"
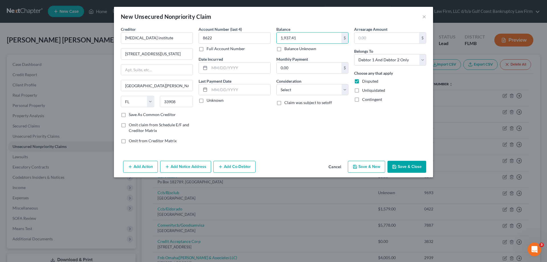
click at [392, 167] on button "Save & Close" at bounding box center [406, 167] width 39 height 12
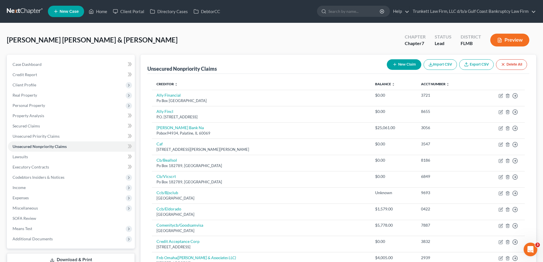
click at [406, 61] on button "New Claim" at bounding box center [403, 64] width 34 height 11
select select "2"
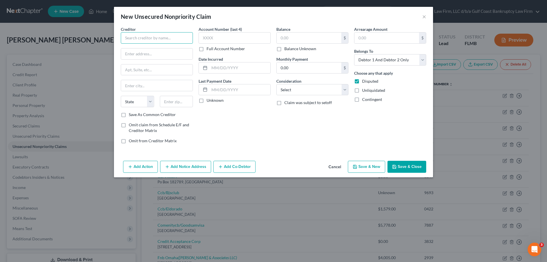
click at [165, 38] on input "text" at bounding box center [157, 37] width 72 height 11
type input "Credit Collection Services"
click at [157, 53] on input "text" at bounding box center [156, 53] width 71 height 11
type input "PO Box 337"
type input "02062"
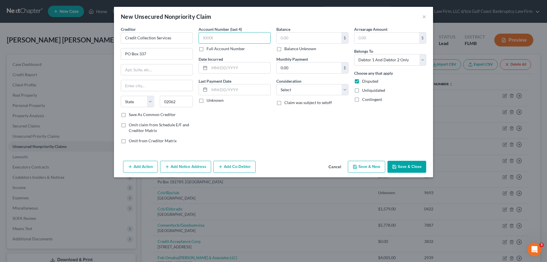
type input "[PERSON_NAME]"
select select "22"
click at [221, 40] on input "text" at bounding box center [235, 37] width 72 height 11
type input "5777"
click at [308, 34] on input "text" at bounding box center [309, 37] width 65 height 11
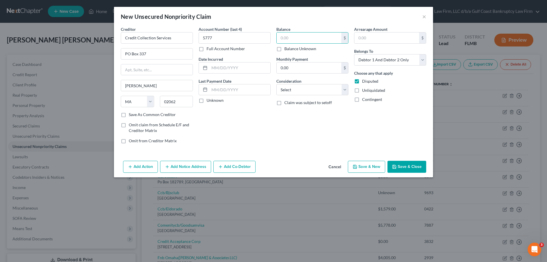
click at [406, 167] on button "Save & Close" at bounding box center [406, 167] width 39 height 12
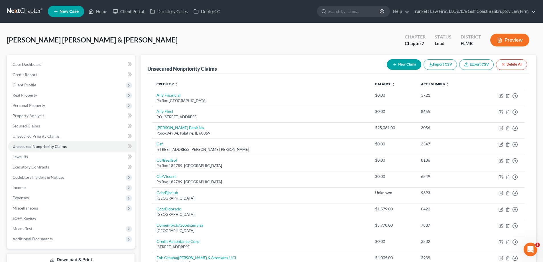
click at [402, 63] on button "New Claim" at bounding box center [403, 64] width 34 height 11
select select "2"
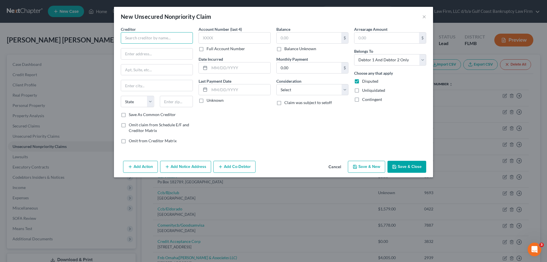
click at [142, 39] on input "text" at bounding box center [157, 37] width 72 height 11
type input "American Coradius"
type input "[STREET_ADDRESS]"
type input "Ste 150"
type input "14228"
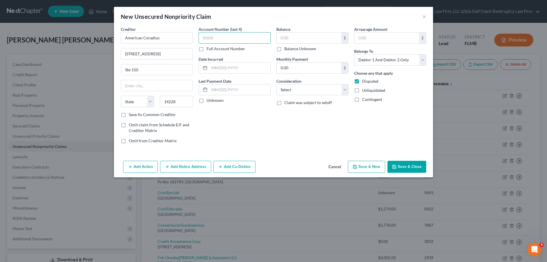
click at [229, 42] on input "text" at bounding box center [235, 37] width 72 height 11
type input "Buffalo"
select select "35"
type input "5911"
click at [298, 41] on input "text" at bounding box center [309, 37] width 65 height 11
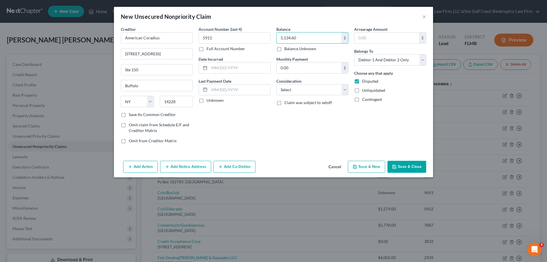
type input "5,134.60"
click at [403, 168] on button "Save & Close" at bounding box center [406, 167] width 39 height 12
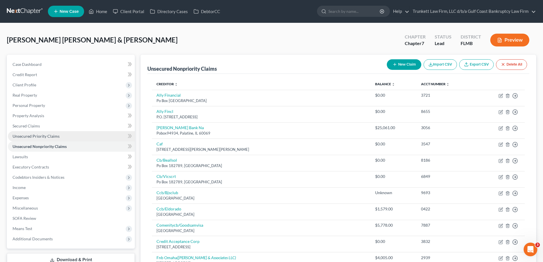
click at [38, 137] on span "Unsecured Priority Claims" at bounding box center [36, 136] width 47 height 5
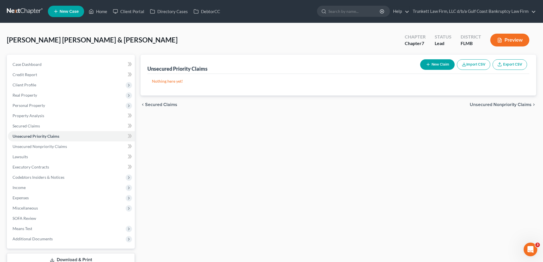
click at [440, 66] on button "New Claim" at bounding box center [437, 64] width 34 height 11
select select "2"
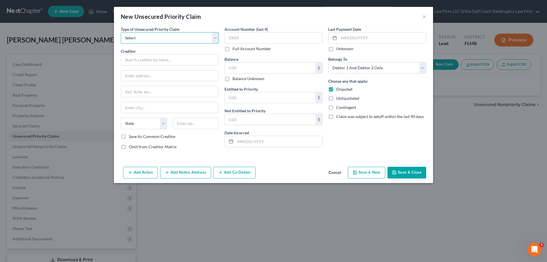
click at [151, 36] on select "Select Taxes & Other Government Units Domestic Support Obligations Extensions o…" at bounding box center [170, 37] width 98 height 11
select select "0"
click at [121, 32] on select "Select Taxes & Other Government Units Domestic Support Obligations Extensions o…" at bounding box center [170, 37] width 98 height 11
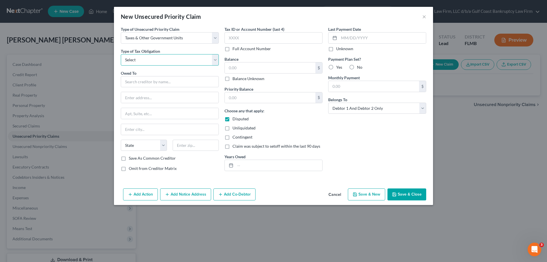
click at [148, 61] on select "Select Federal City State Franchise Tax Board Other" at bounding box center [170, 59] width 98 height 11
select select "0"
click at [121, 54] on select "Select Federal City State Franchise Tax Board Other" at bounding box center [170, 59] width 98 height 11
click at [160, 81] on input "text" at bounding box center [170, 81] width 98 height 11
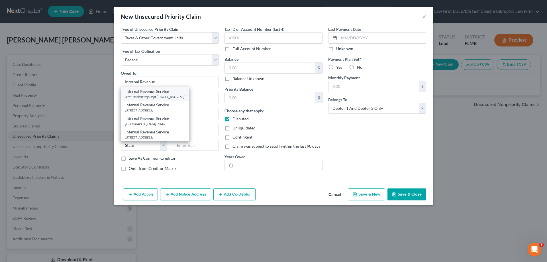
click at [158, 93] on div "Internal Revenue Service" at bounding box center [154, 92] width 59 height 6
type input "Internal Revenue Service"
type input "Attn: Bankruptcy Dept"
type input "PO Box 7346"
type input "[GEOGRAPHIC_DATA]"
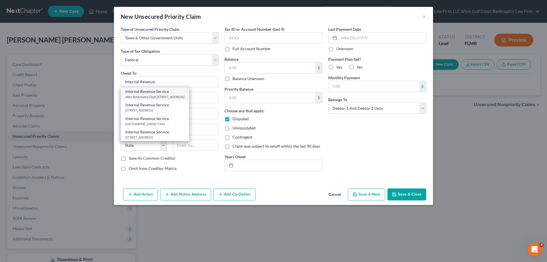
select select "39"
type input "19101"
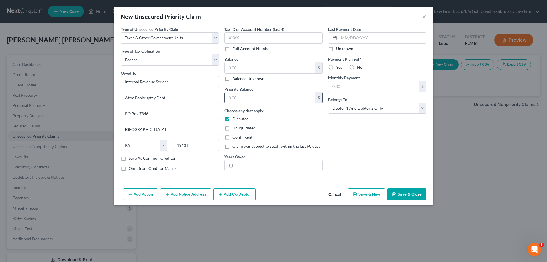
click at [249, 97] on input "text" at bounding box center [270, 97] width 91 height 11
type input "2,339.99"
click at [405, 193] on button "Save & Close" at bounding box center [406, 194] width 39 height 12
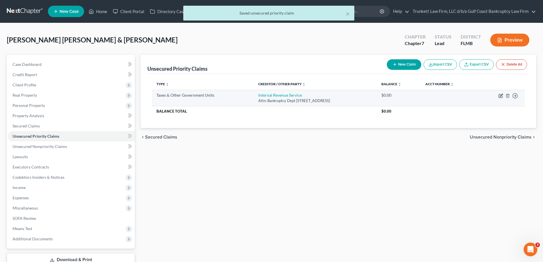
click at [502, 97] on icon "button" at bounding box center [499, 95] width 3 height 3
select select "0"
select select "39"
select select "2"
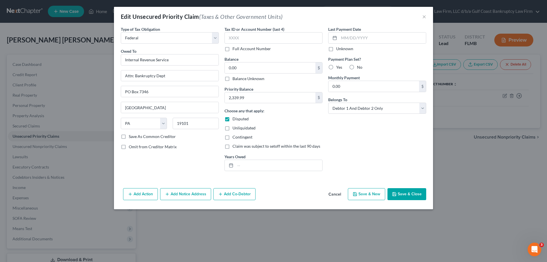
click at [409, 191] on button "Save & Close" at bounding box center [406, 194] width 39 height 12
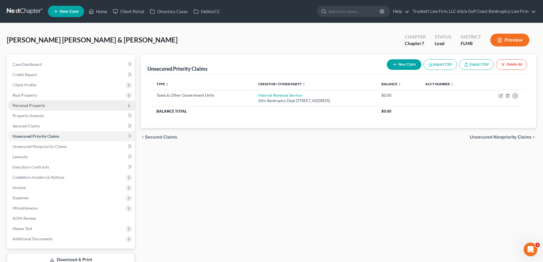
click at [38, 107] on span "Personal Property" at bounding box center [29, 105] width 32 height 5
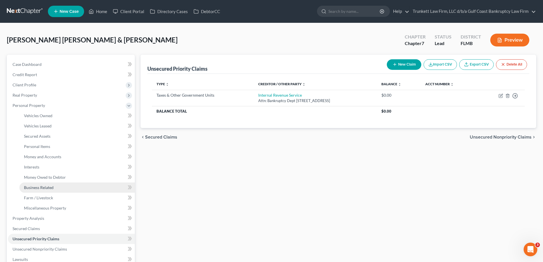
click at [52, 186] on span "Business Related" at bounding box center [39, 187] width 30 height 5
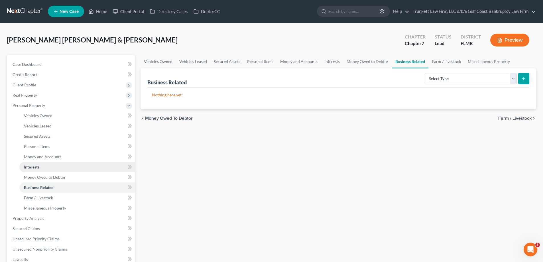
click at [45, 166] on link "Interests" at bounding box center [76, 167] width 115 height 10
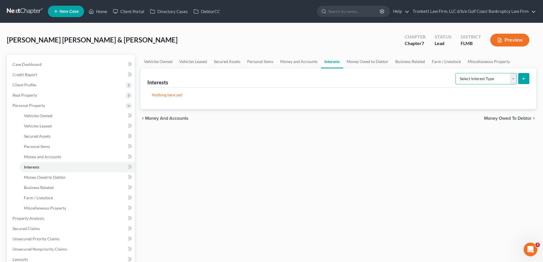
click at [510, 78] on select "Select Interest Type 401K Annuity Bond Education IRA Government Bond Government…" at bounding box center [485, 78] width 61 height 11
select select "incorporated_business"
click at [456, 73] on select "Select Interest Type 401K Annuity Bond Education IRA Government Bond Government…" at bounding box center [485, 78] width 61 height 11
click at [520, 79] on button "submit" at bounding box center [523, 78] width 11 height 11
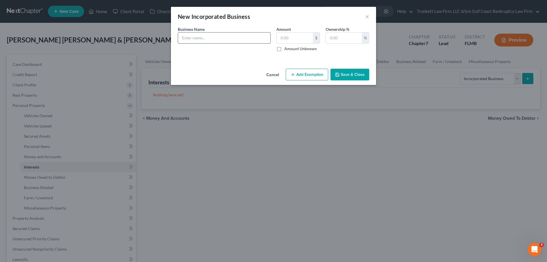
click at [188, 42] on input "text" at bounding box center [224, 37] width 92 height 11
type input "C and R Trucking of Lehigh LLC"
click at [337, 38] on input "text" at bounding box center [344, 37] width 36 height 11
type input "100"
click at [253, 38] on input "C and R Trucking of Lehigh LLC" at bounding box center [224, 37] width 92 height 11
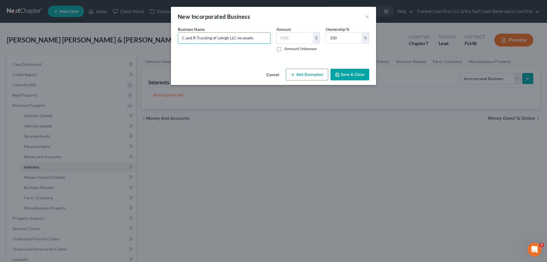
type input "C and R Trucking of Lehigh LLC no assets"
click at [343, 69] on button "Save & Close" at bounding box center [349, 75] width 39 height 12
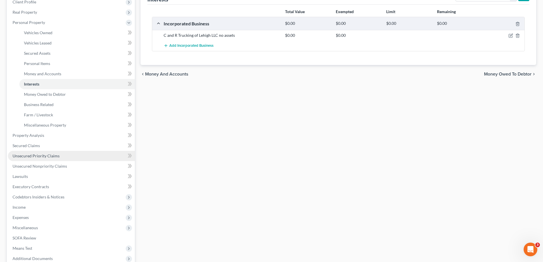
scroll to position [85, 0]
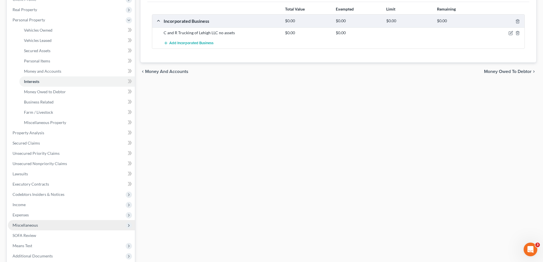
click at [34, 223] on span "Miscellaneous" at bounding box center [25, 224] width 25 height 5
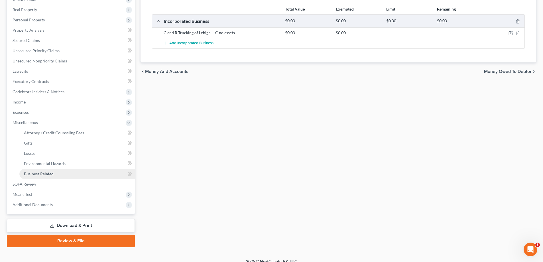
click at [47, 174] on span "Business Related" at bounding box center [39, 173] width 30 height 5
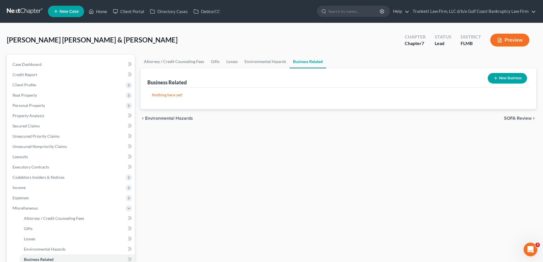
click at [504, 77] on button "New Business" at bounding box center [506, 78] width 39 height 11
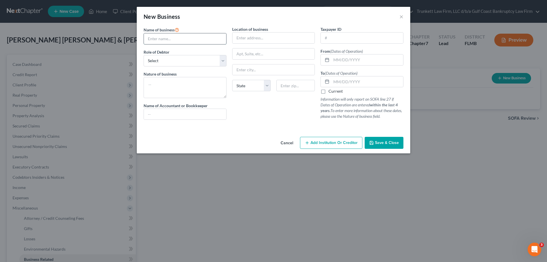
click at [171, 36] on input "text" at bounding box center [185, 38] width 82 height 11
type input "C and R Trucking of Lehigh LLC no assets"
click at [199, 61] on select "Select A member of a limited liability company (LLC) or limited liability partn…" at bounding box center [185, 60] width 83 height 11
select select "member"
click at [144, 55] on select "Select A member of a limited liability company (LLC) or limited liability partn…" at bounding box center [185, 60] width 83 height 11
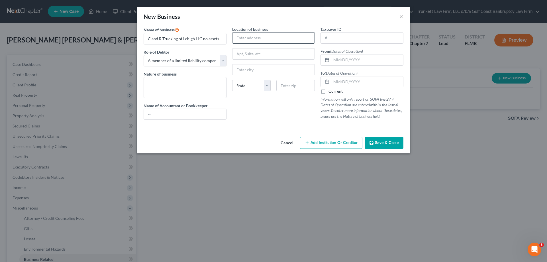
click at [251, 38] on input "text" at bounding box center [273, 37] width 82 height 11
drag, startPoint x: 356, startPoint y: 59, endPoint x: 355, endPoint y: 64, distance: 5.0
click at [356, 59] on input "text" at bounding box center [367, 59] width 72 height 11
drag, startPoint x: 302, startPoint y: 112, endPoint x: 306, endPoint y: 110, distance: 4.8
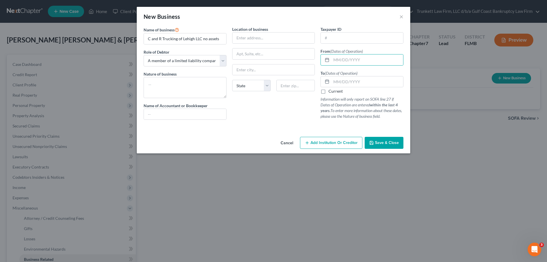
click at [302, 112] on div "Location of business State [US_STATE][GEOGRAPHIC_DATA] [GEOGRAPHIC_DATA] [GEOGR…" at bounding box center [273, 75] width 89 height 98
click at [383, 140] on span "Save & Close" at bounding box center [387, 142] width 24 height 5
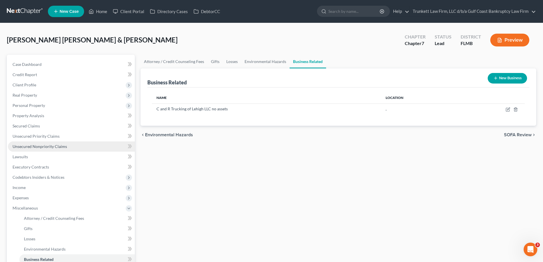
click at [58, 144] on span "Unsecured Nonpriority Claims" at bounding box center [40, 146] width 54 height 5
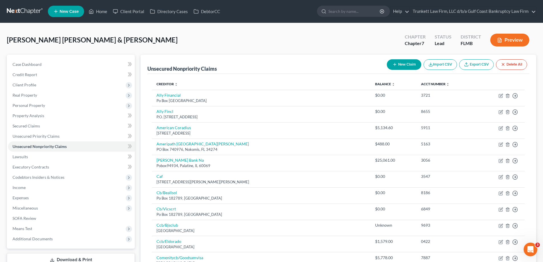
click at [394, 62] on icon "button" at bounding box center [394, 64] width 5 height 5
select select "2"
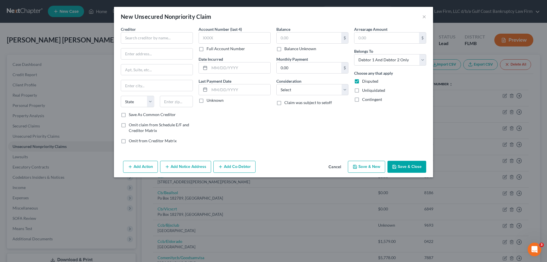
click at [141, 31] on div "Creditor *" at bounding box center [157, 34] width 72 height 17
click at [145, 37] on input "text" at bounding box center [157, 37] width 72 height 11
type input "Fuelman"
type input "PO Box 1238"
click at [237, 42] on input "text" at bounding box center [235, 37] width 72 height 11
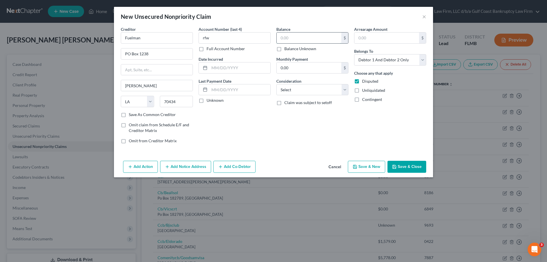
click at [295, 38] on input "text" at bounding box center [309, 37] width 65 height 11
click at [226, 168] on button "Add Co-Debtor" at bounding box center [234, 167] width 42 height 12
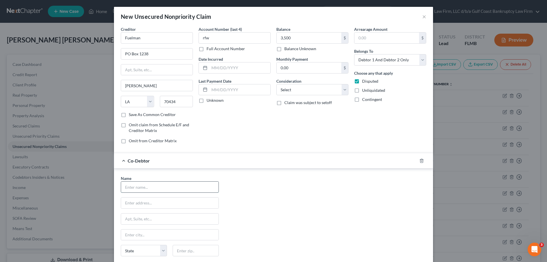
click at [163, 188] on input "text" at bounding box center [169, 186] width 97 height 11
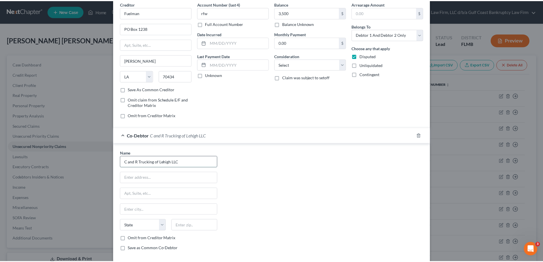
scroll to position [55, 0]
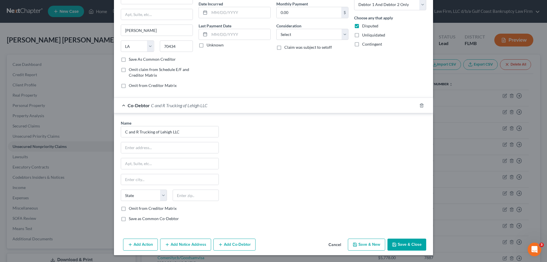
click at [129, 207] on label "Omit from Creditor Matrix" at bounding box center [153, 208] width 48 height 6
click at [131, 207] on input "Omit from Creditor Matrix" at bounding box center [133, 207] width 4 height 4
click at [412, 241] on button "Save & Close" at bounding box center [406, 244] width 39 height 12
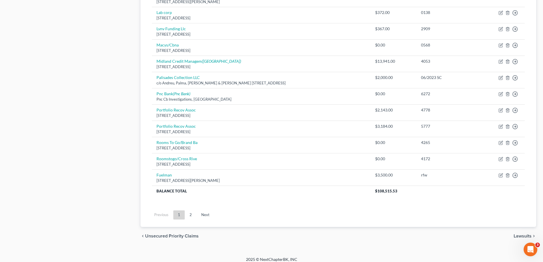
scroll to position [412, 0]
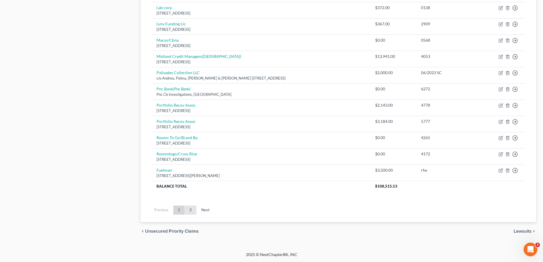
click at [189, 212] on link "2" at bounding box center [190, 209] width 11 height 9
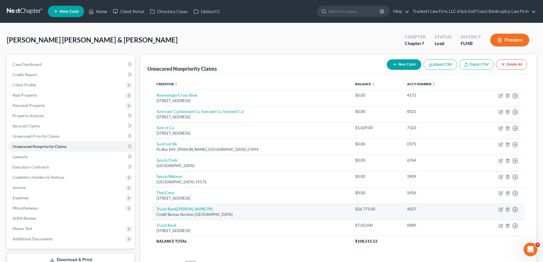
scroll to position [55, 0]
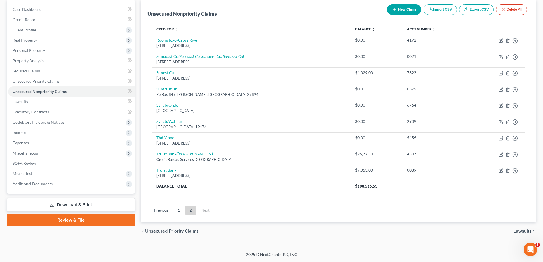
click at [403, 8] on button "New Claim" at bounding box center [403, 9] width 34 height 11
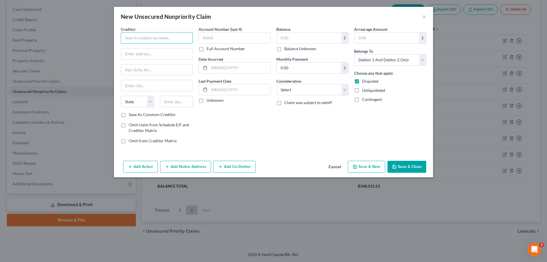
click at [144, 38] on input "text" at bounding box center [157, 37] width 72 height 11
click at [136, 54] on input "text" at bounding box center [156, 53] width 71 height 11
click at [222, 38] on input "text" at bounding box center [235, 37] width 72 height 11
click at [301, 32] on div "$" at bounding box center [312, 37] width 72 height 11
click at [300, 38] on input "text" at bounding box center [309, 37] width 65 height 11
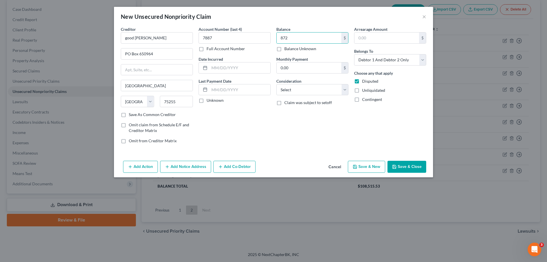
click at [410, 166] on button "Save & Close" at bounding box center [406, 167] width 39 height 12
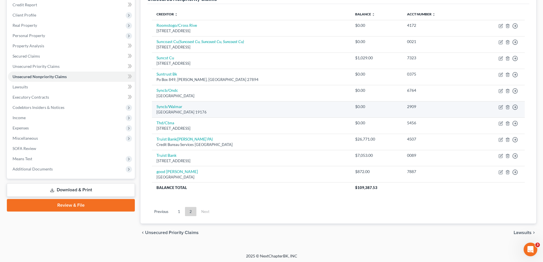
scroll to position [71, 0]
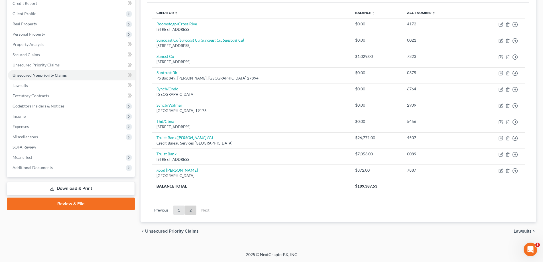
click at [179, 210] on link "1" at bounding box center [178, 209] width 11 height 9
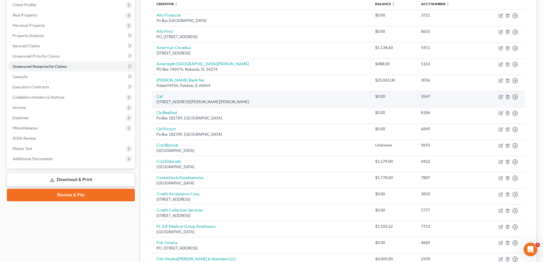
scroll to position [0, 0]
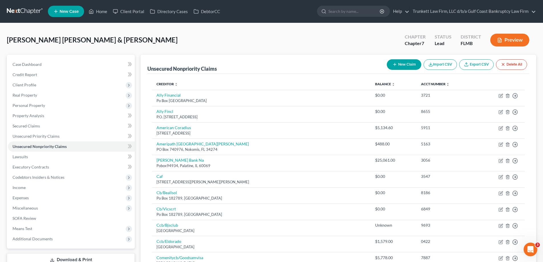
click at [397, 67] on button "New Claim" at bounding box center [403, 64] width 34 height 11
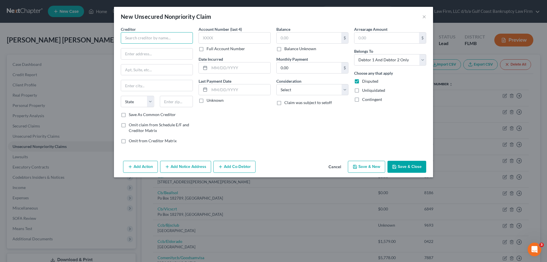
click at [140, 33] on input "text" at bounding box center [157, 37] width 72 height 11
click at [140, 40] on input "text" at bounding box center [157, 37] width 72 height 11
click at [136, 57] on input "text" at bounding box center [156, 53] width 71 height 11
click at [133, 71] on input "text" at bounding box center [156, 69] width 71 height 11
click at [188, 101] on input "text" at bounding box center [176, 101] width 33 height 11
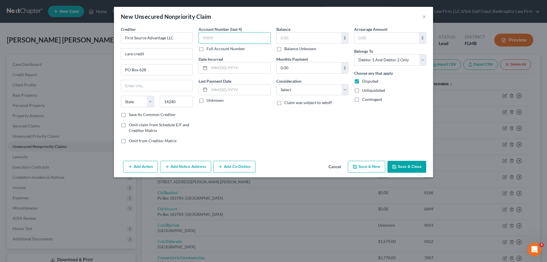
click at [230, 38] on input "text" at bounding box center [235, 37] width 72 height 11
click at [406, 164] on button "Save & Close" at bounding box center [406, 167] width 39 height 12
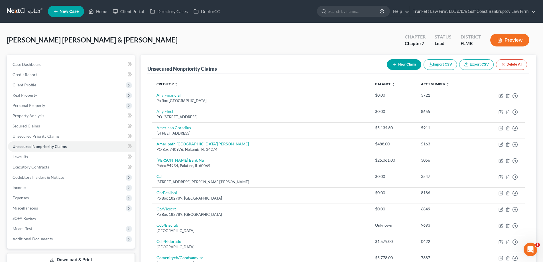
click at [399, 64] on button "New Claim" at bounding box center [403, 64] width 34 height 11
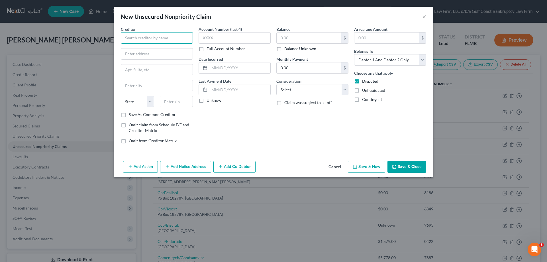
click at [145, 33] on input "text" at bounding box center [157, 37] width 72 height 11
click at [224, 38] on input "text" at bounding box center [235, 37] width 72 height 11
click at [296, 37] on input "text" at bounding box center [309, 37] width 65 height 11
click at [405, 165] on button "Save & Close" at bounding box center [406, 167] width 39 height 12
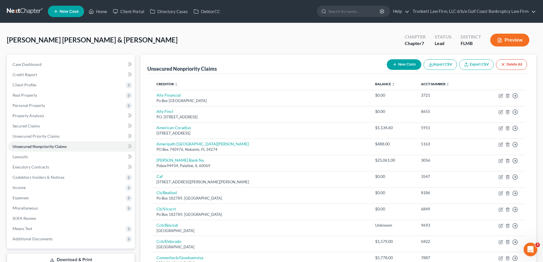
click at [413, 66] on button "New Claim" at bounding box center [403, 64] width 34 height 11
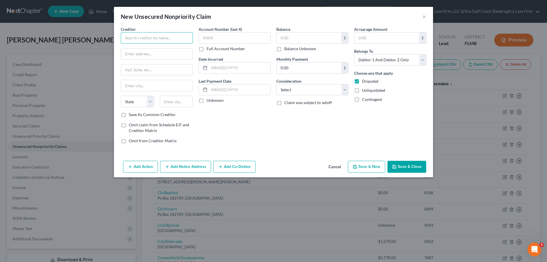
click at [159, 40] on input "text" at bounding box center [157, 37] width 72 height 11
click at [225, 37] on input "text" at bounding box center [235, 37] width 72 height 11
click at [414, 171] on button "Save & Close" at bounding box center [406, 167] width 39 height 12
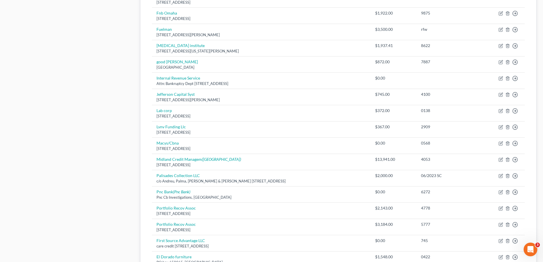
scroll to position [445, 0]
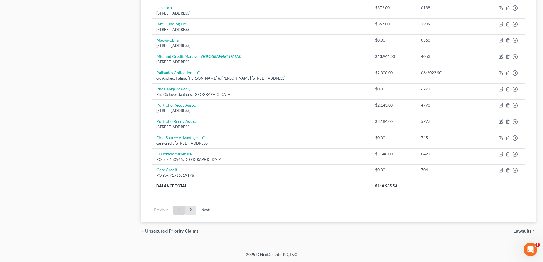
click at [192, 212] on link "2" at bounding box center [190, 209] width 11 height 9
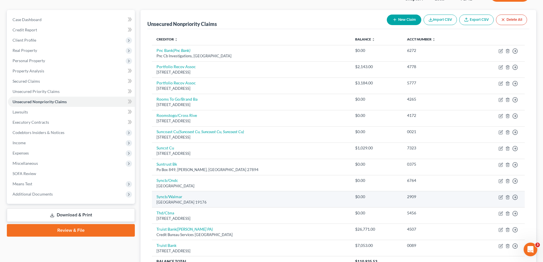
scroll to position [34, 0]
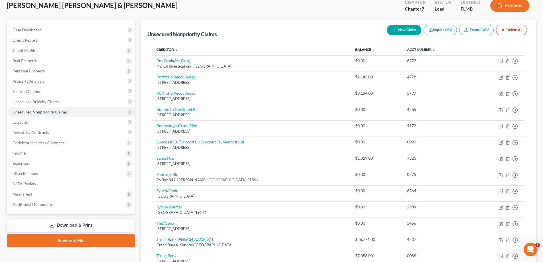
click at [406, 32] on button "New Claim" at bounding box center [403, 30] width 34 height 11
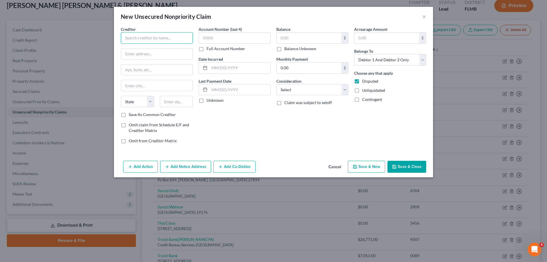
click at [144, 40] on input "text" at bounding box center [157, 37] width 72 height 11
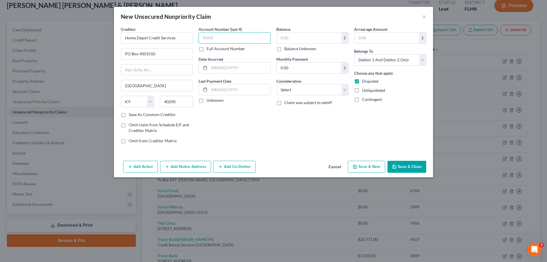
click at [223, 39] on input "text" at bounding box center [235, 37] width 72 height 11
click at [289, 40] on input "text" at bounding box center [309, 37] width 65 height 11
click at [260, 38] on input "text" at bounding box center [235, 37] width 72 height 11
click at [401, 165] on button "Save & Close" at bounding box center [406, 167] width 39 height 12
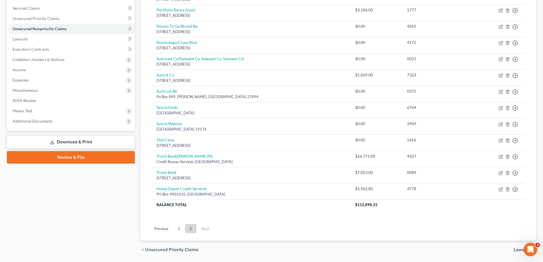
scroll to position [136, 0]
